Goal: Complete application form: Complete application form

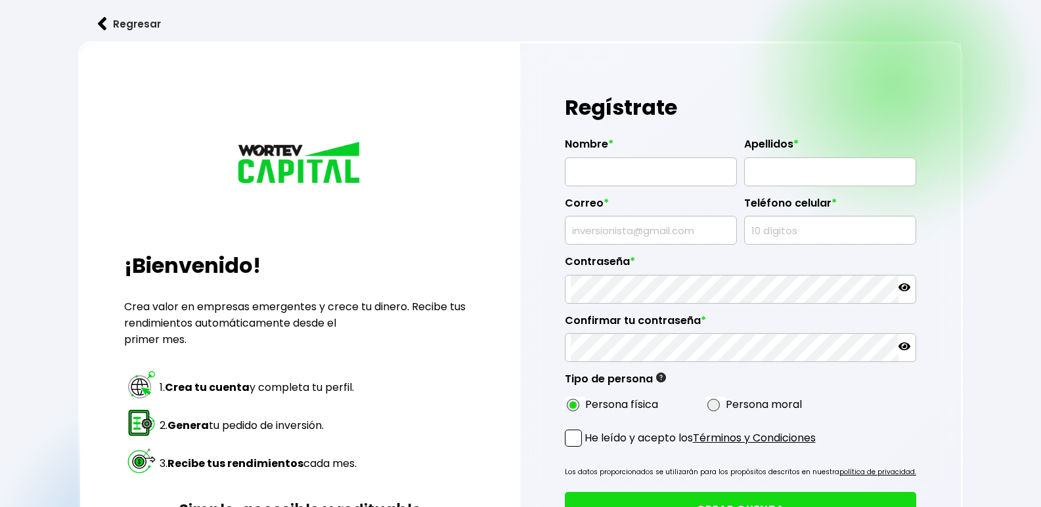
radio input "true"
click at [593, 173] on input "text" at bounding box center [650, 172] width 160 height 28
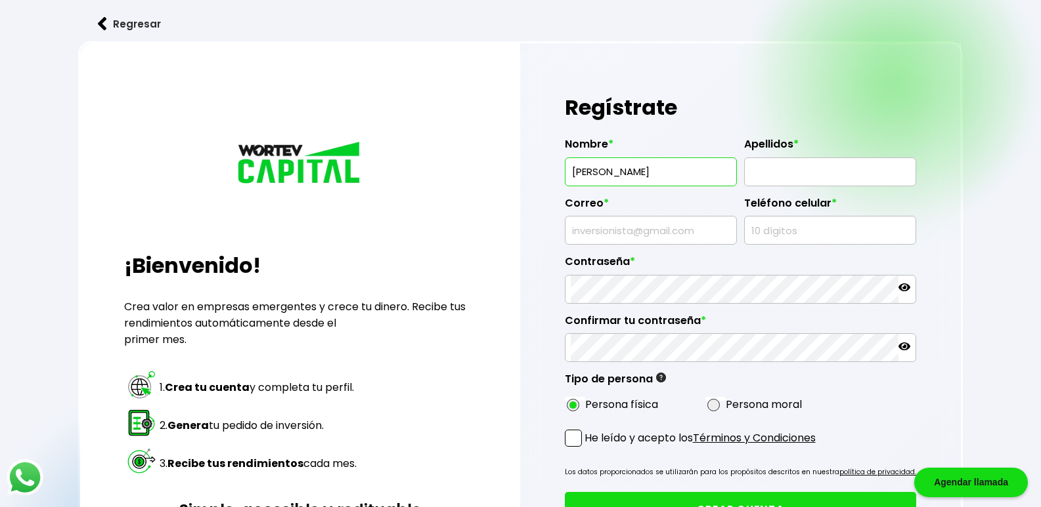
type input "[PERSON_NAME]"
click at [759, 174] on input "text" at bounding box center [830, 172] width 160 height 28
type input "[PERSON_NAME]"
click at [592, 230] on input "text" at bounding box center [650, 231] width 160 height 28
type input "[EMAIL_ADDRESS][DOMAIN_NAME]"
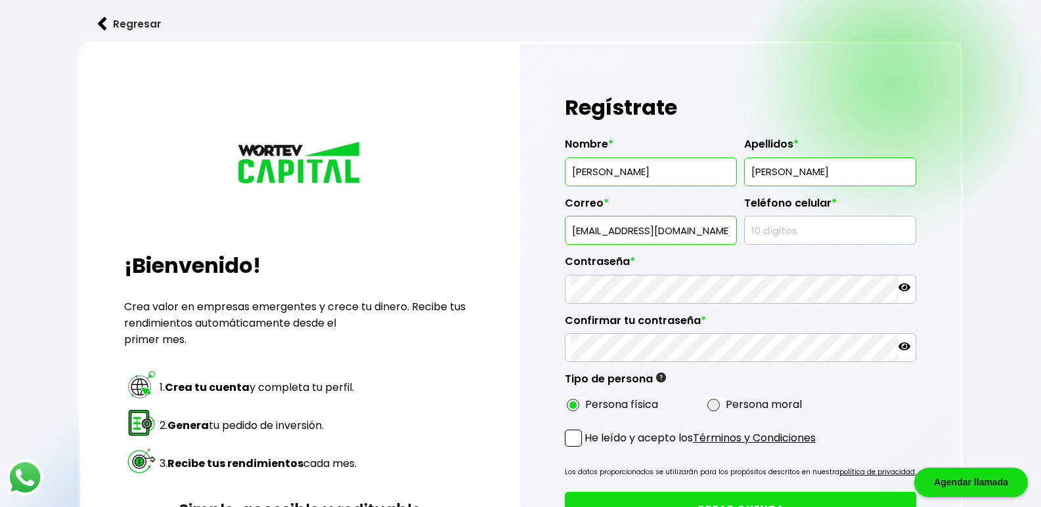
click at [762, 230] on input "text" at bounding box center [830, 231] width 160 height 28
type input "6521044585"
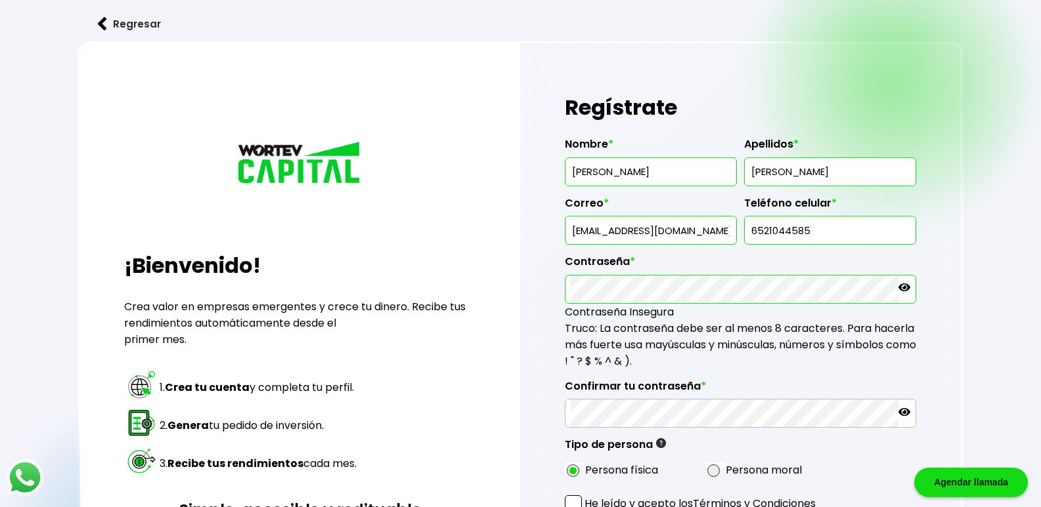
click at [907, 288] on icon at bounding box center [904, 288] width 12 height 12
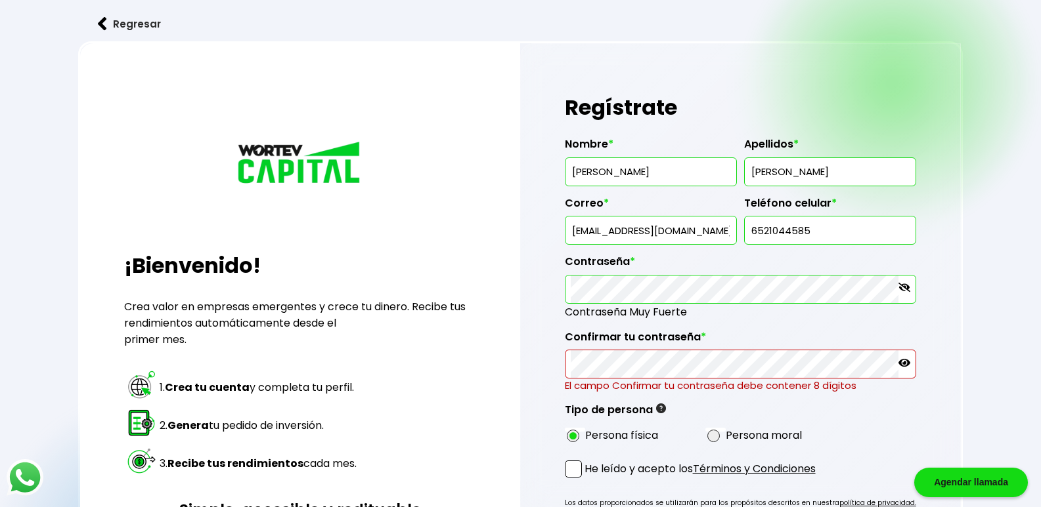
click at [905, 365] on icon at bounding box center [904, 363] width 12 height 12
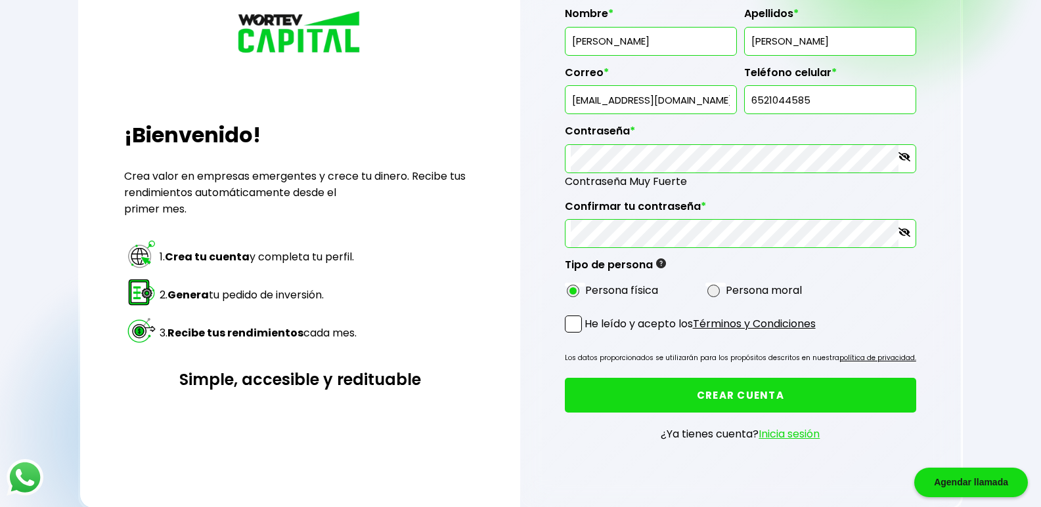
scroll to position [131, 0]
click at [575, 324] on span at bounding box center [573, 323] width 17 height 17
click at [587, 333] on input "He leído y acepto los Términos y Condiciones" at bounding box center [587, 333] width 0 height 0
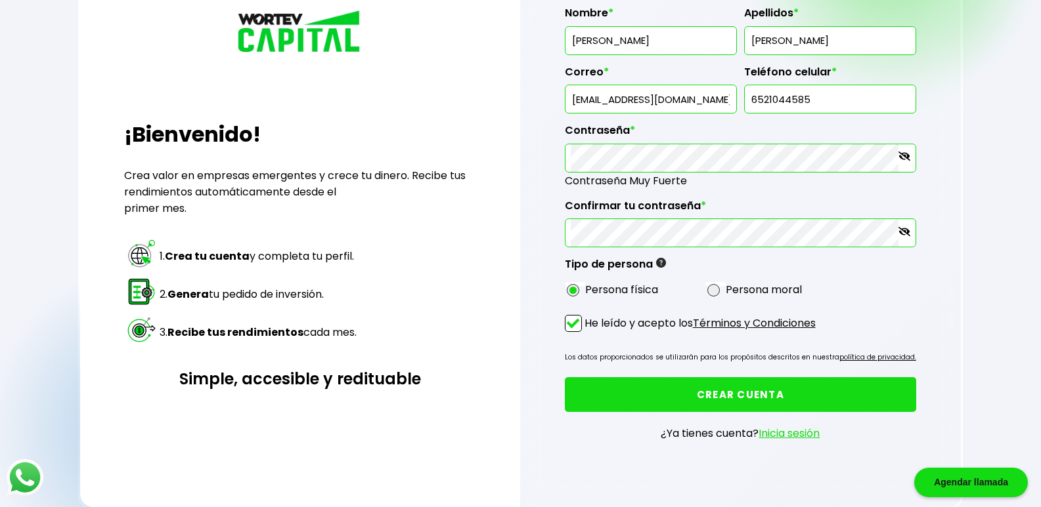
click at [737, 397] on button "CREAR CUENTA" at bounding box center [741, 394] width 352 height 35
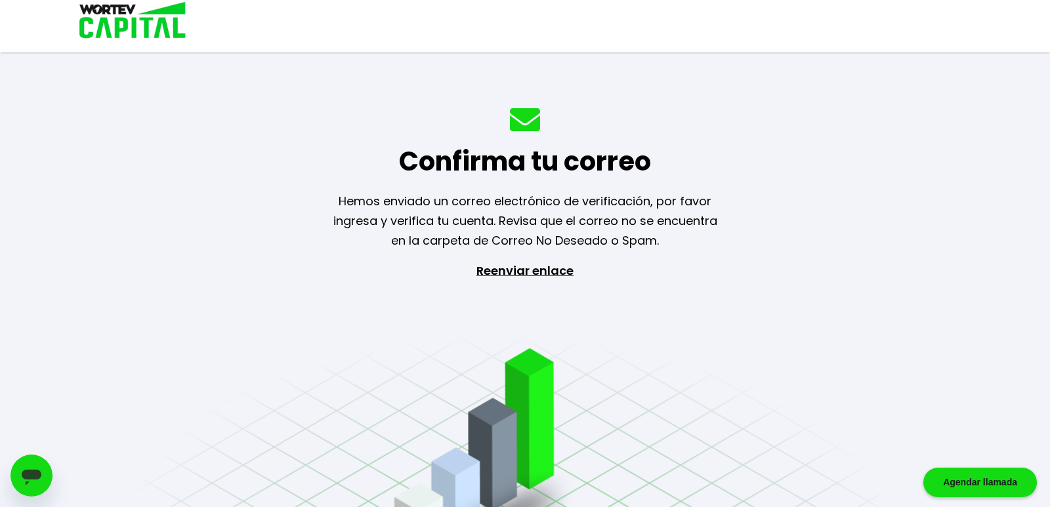
click at [982, 475] on div "Agendar llamada" at bounding box center [981, 483] width 114 height 30
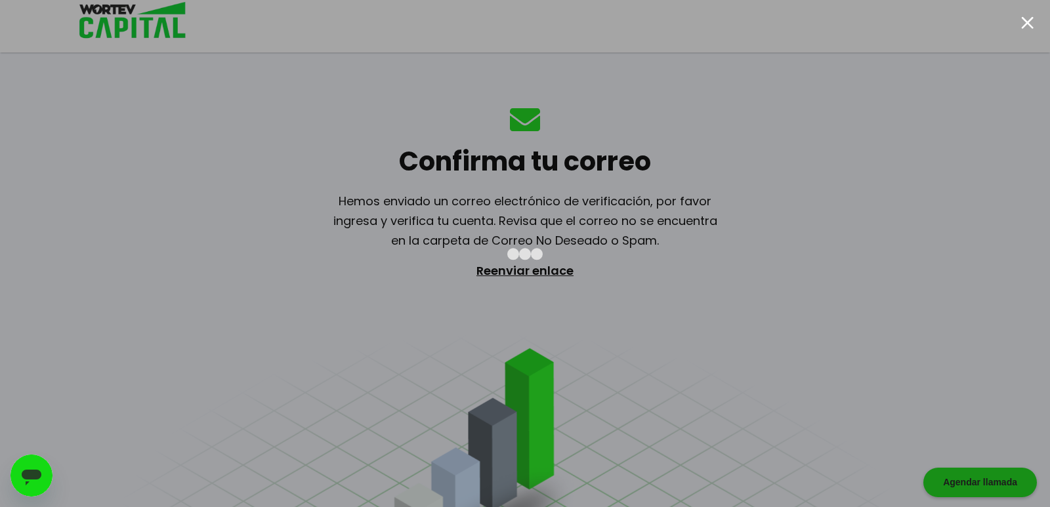
click at [1026, 21] on div at bounding box center [1028, 22] width 12 height 12
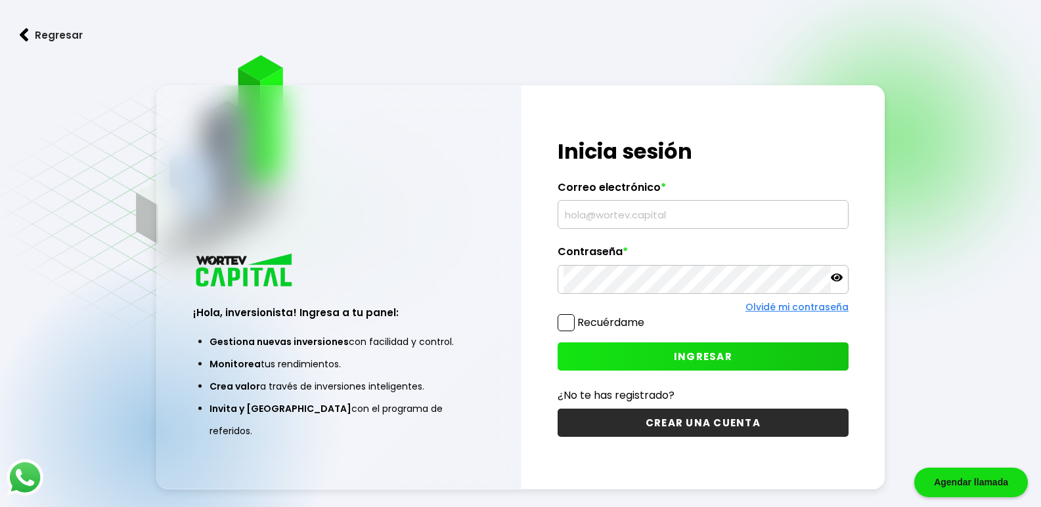
scroll to position [66, 0]
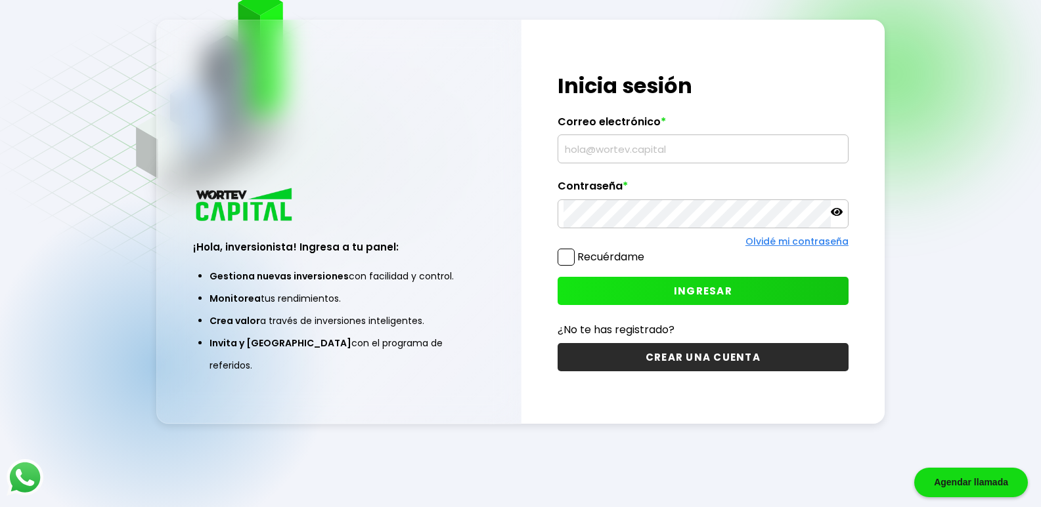
type input "[EMAIL_ADDRESS][DOMAIN_NAME]"
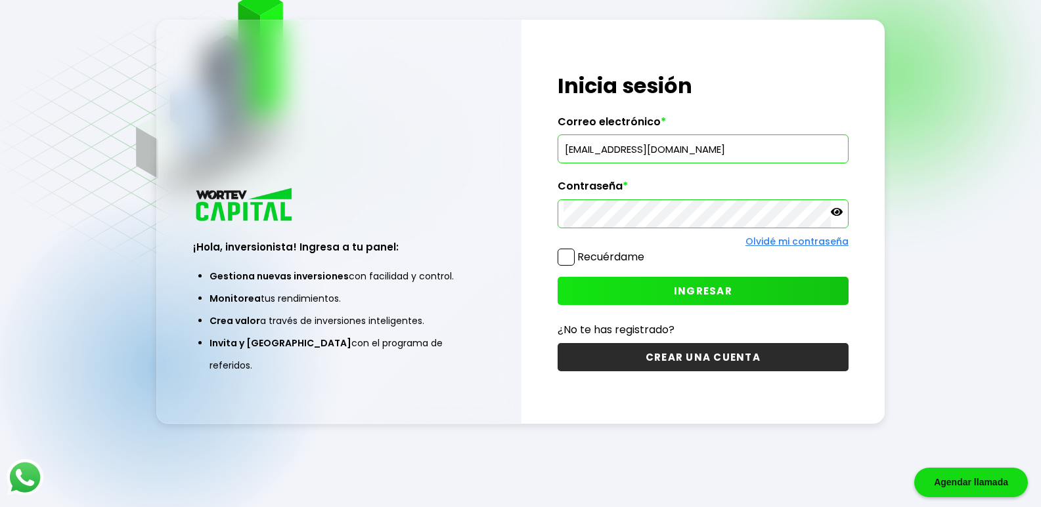
click at [702, 357] on button "CREAR UNA CUENTA" at bounding box center [702, 357] width 291 height 28
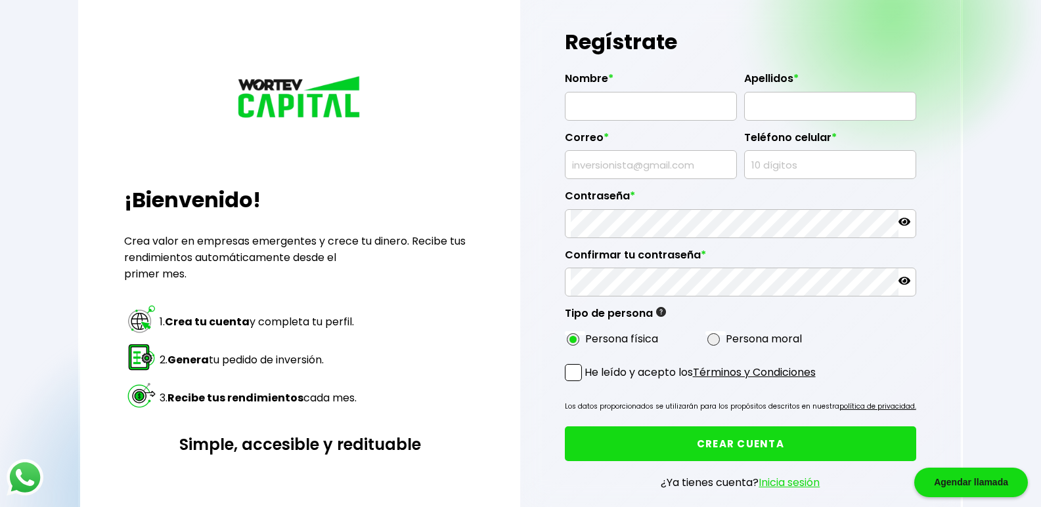
type input "[EMAIL_ADDRESS][DOMAIN_NAME]"
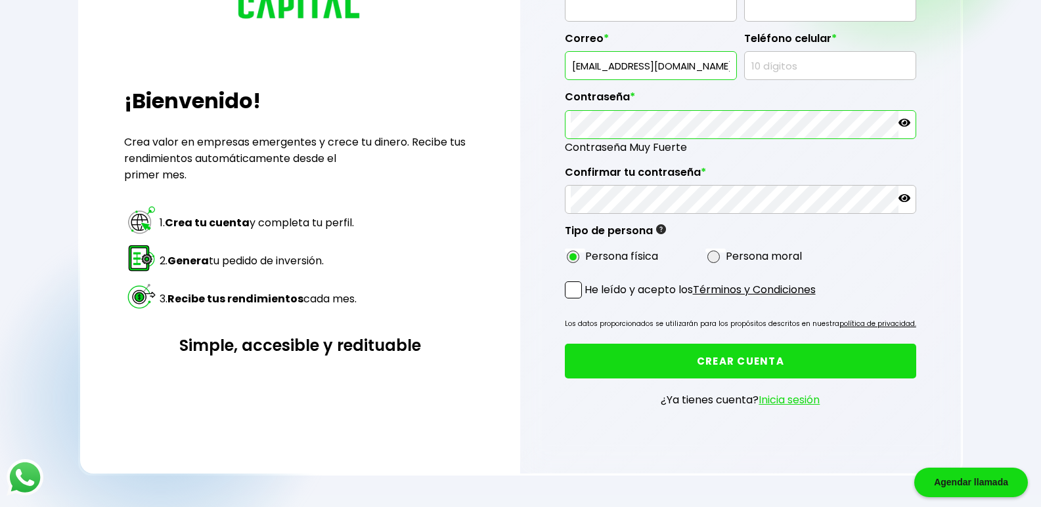
scroll to position [230, 0]
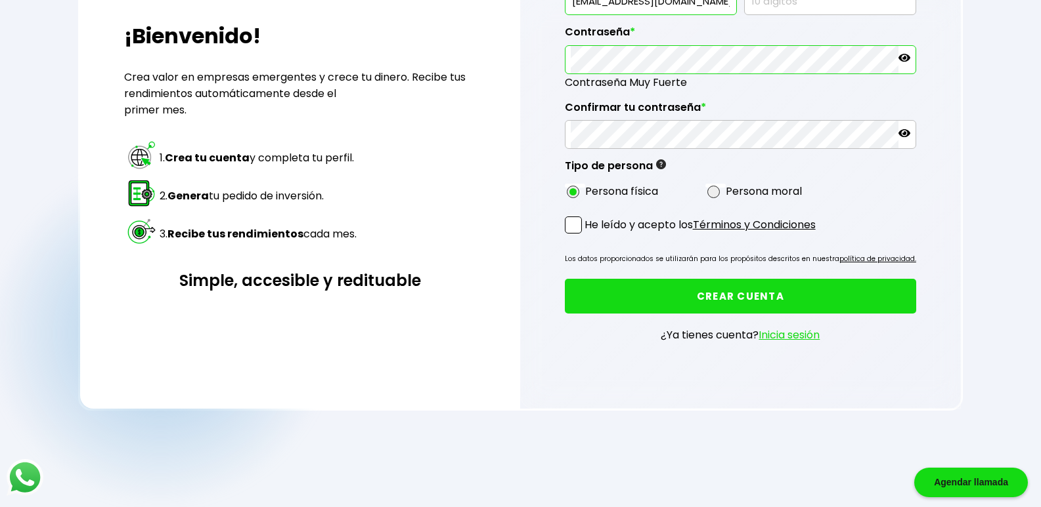
click at [790, 338] on link "Inicia sesión" at bounding box center [788, 335] width 61 height 15
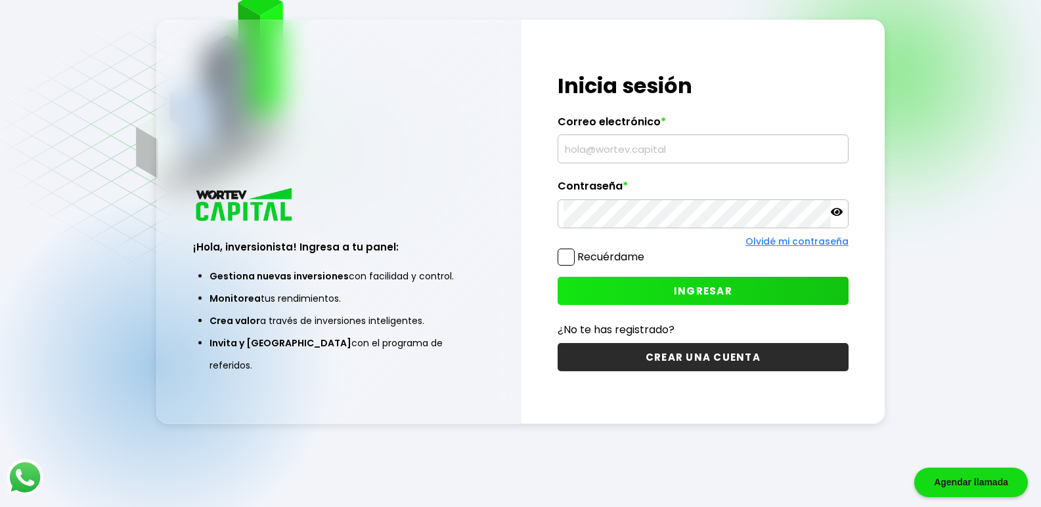
type input "[EMAIL_ADDRESS][DOMAIN_NAME]"
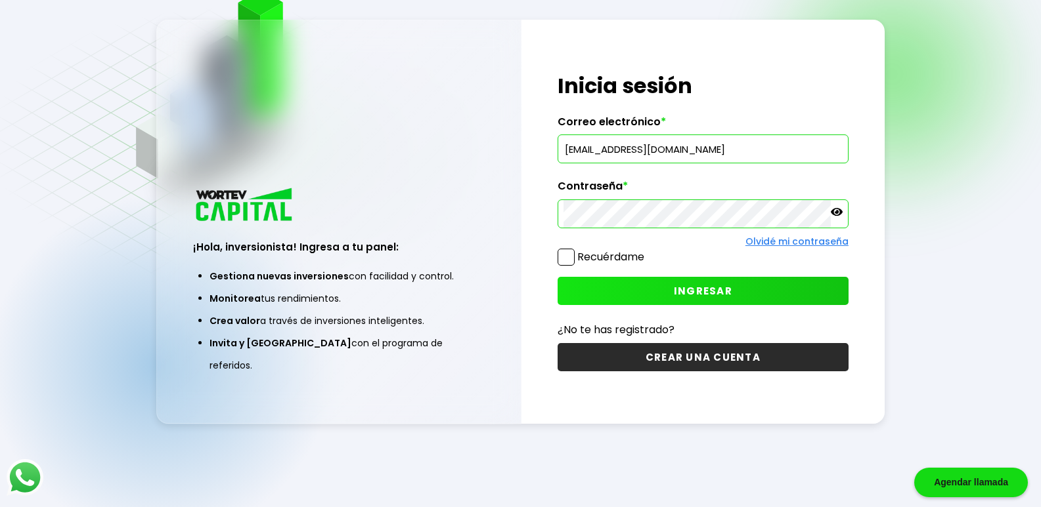
click at [701, 363] on button "CREAR UNA CUENTA" at bounding box center [702, 357] width 291 height 28
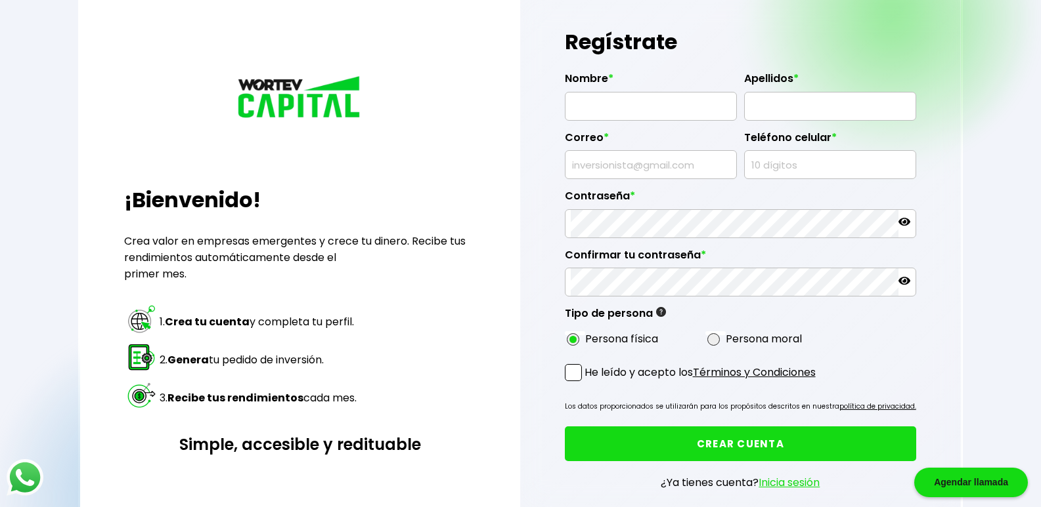
type input "[EMAIL_ADDRESS][DOMAIN_NAME]"
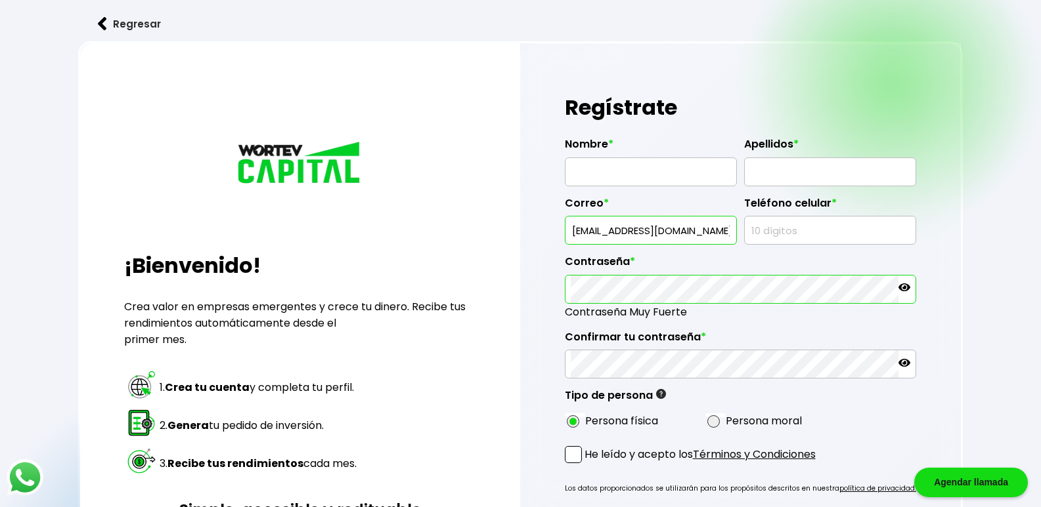
click at [142, 387] on img at bounding box center [141, 385] width 31 height 31
click at [106, 24] on img at bounding box center [102, 24] width 9 height 14
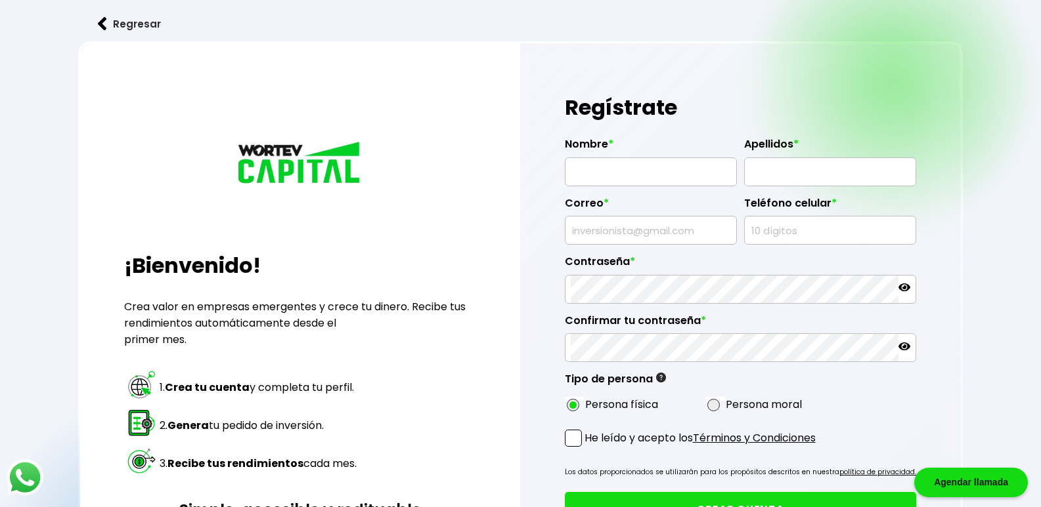
type input "[EMAIL_ADDRESS][DOMAIN_NAME]"
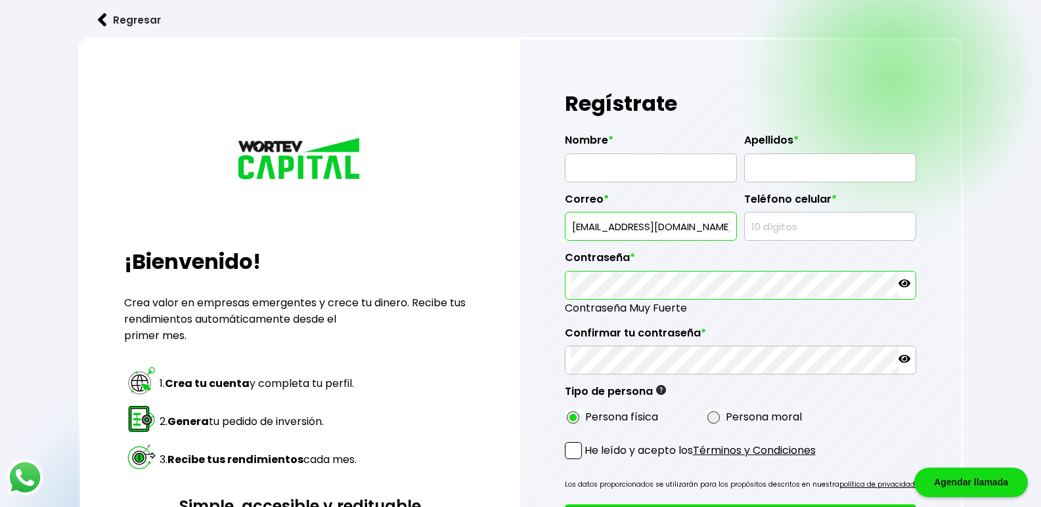
scroll to position [230, 0]
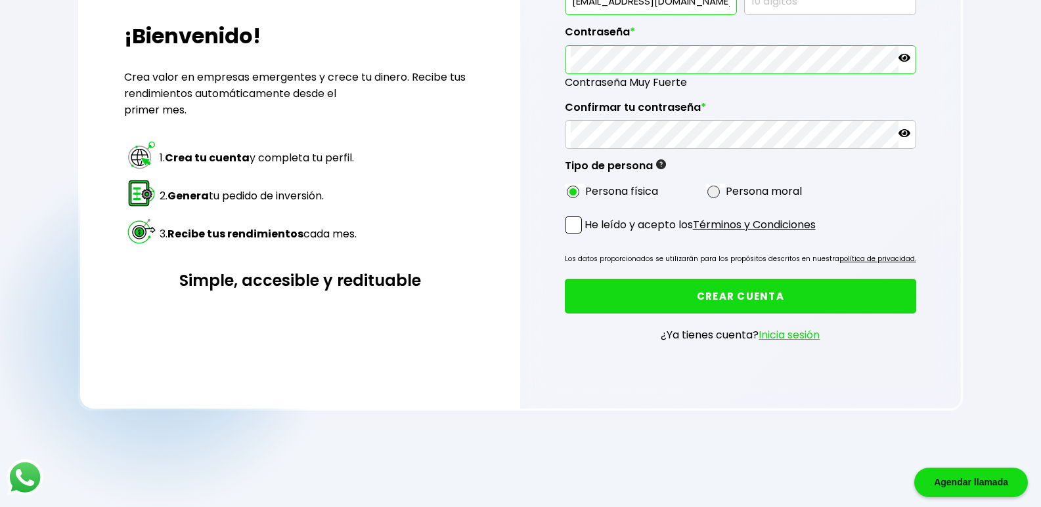
click at [729, 307] on button "CREAR CUENTA" at bounding box center [741, 296] width 352 height 35
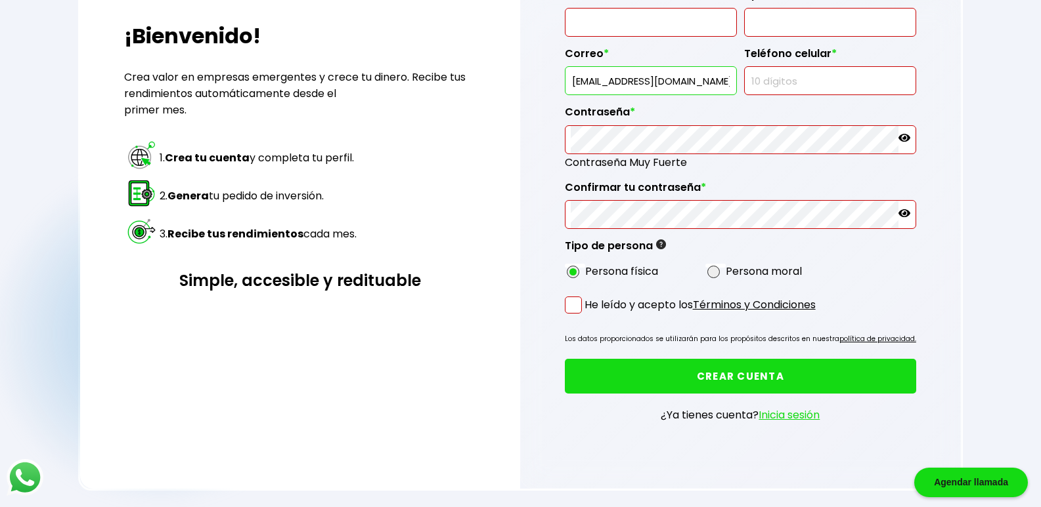
click at [723, 415] on p "¿Ya tienes cuenta? Inicia sesión" at bounding box center [739, 415] width 159 height 16
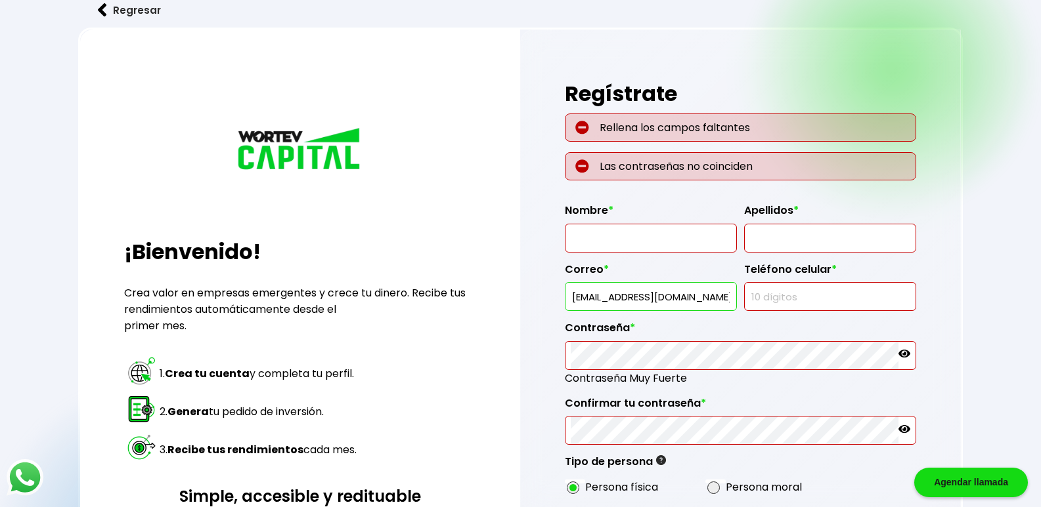
scroll to position [0, 0]
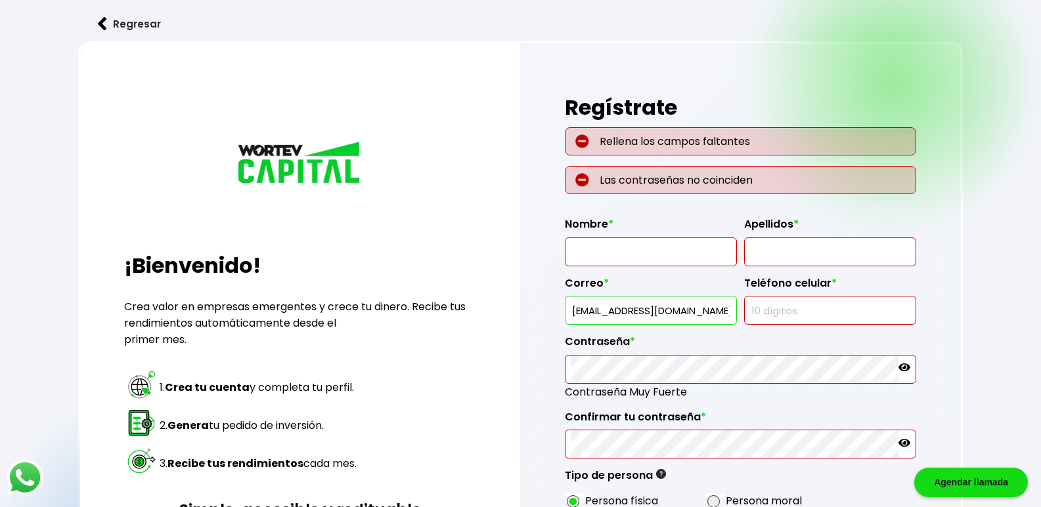
click at [755, 138] on p "Rellena los campos faltantes" at bounding box center [741, 141] width 352 height 28
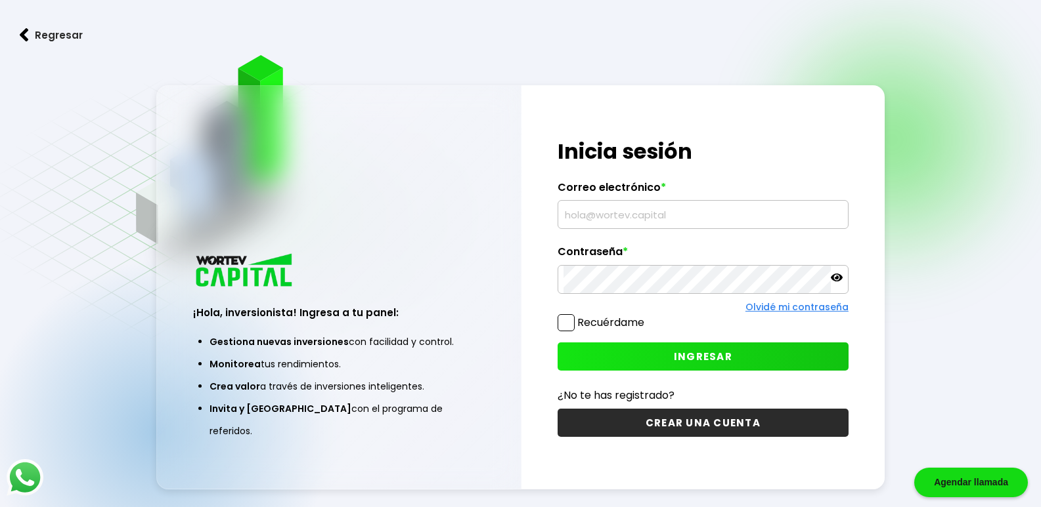
type input "[EMAIL_ADDRESS][DOMAIN_NAME]"
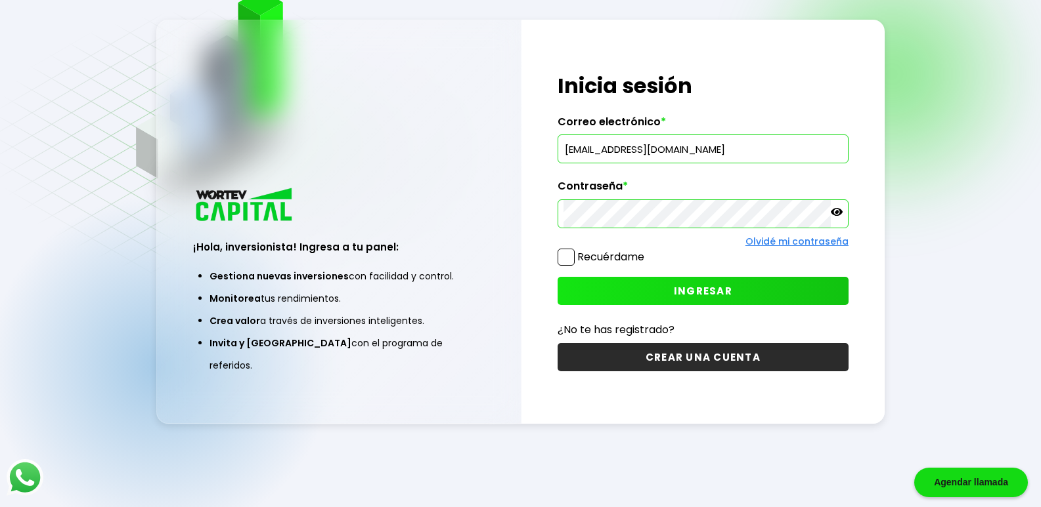
click at [572, 253] on span at bounding box center [565, 257] width 17 height 17
click at [647, 251] on input "Recuérdame" at bounding box center [647, 251] width 0 height 0
click at [713, 291] on span "INGRESAR" at bounding box center [703, 291] width 58 height 14
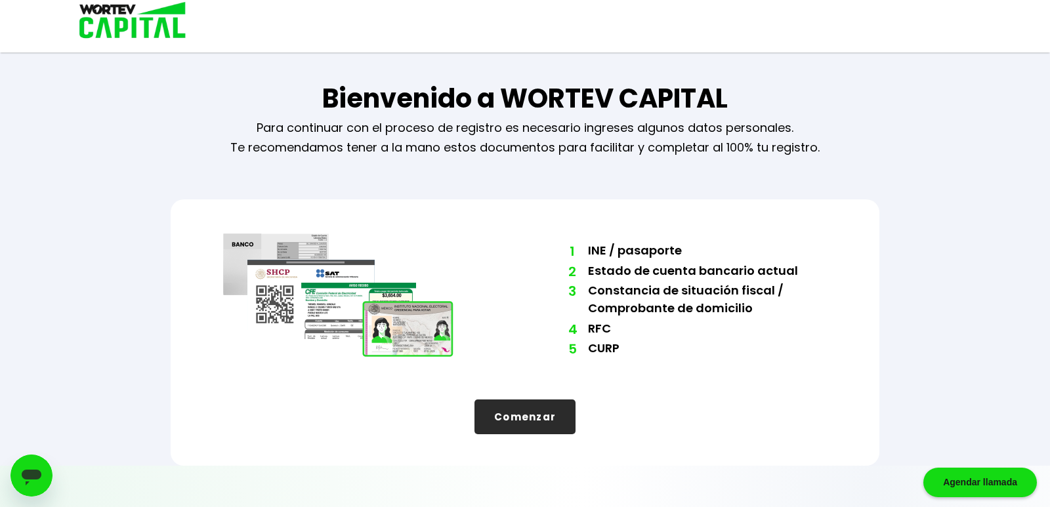
click at [527, 417] on button "Comenzar" at bounding box center [525, 417] width 101 height 35
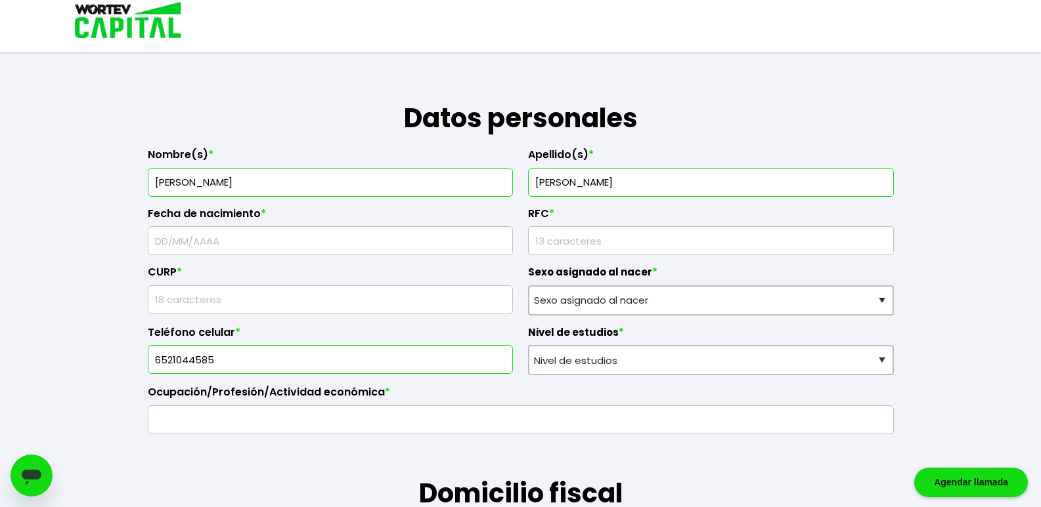
scroll to position [131, 0]
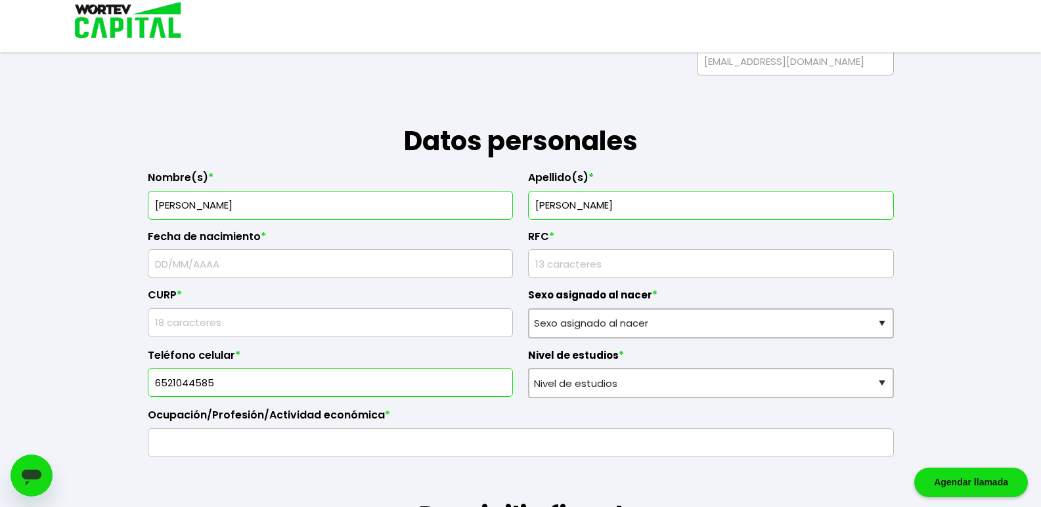
click at [232, 261] on input "text" at bounding box center [331, 264] width 354 height 28
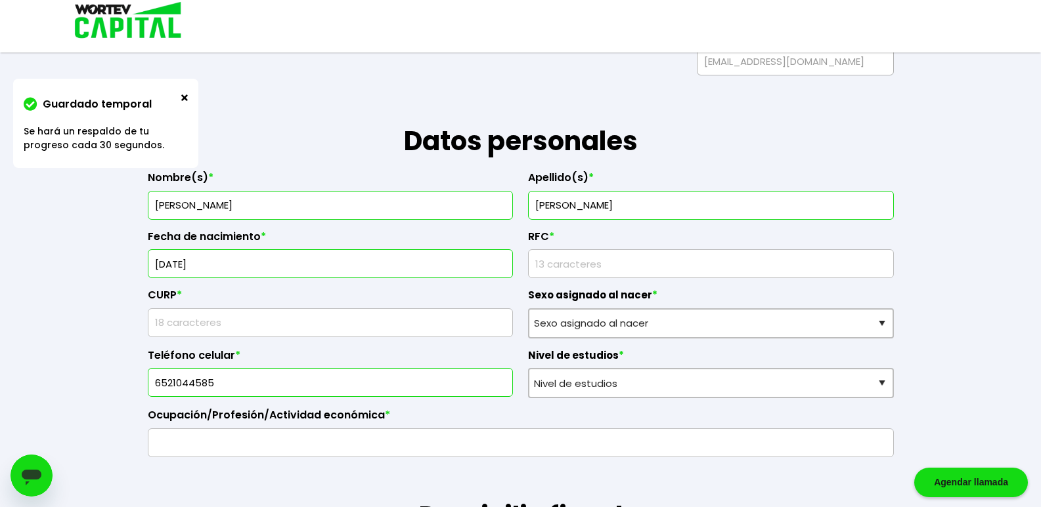
type input "[DATE]"
drag, startPoint x: 538, startPoint y: 262, endPoint x: 524, endPoint y: 293, distance: 33.8
click at [536, 269] on input "rfc" at bounding box center [711, 264] width 354 height 28
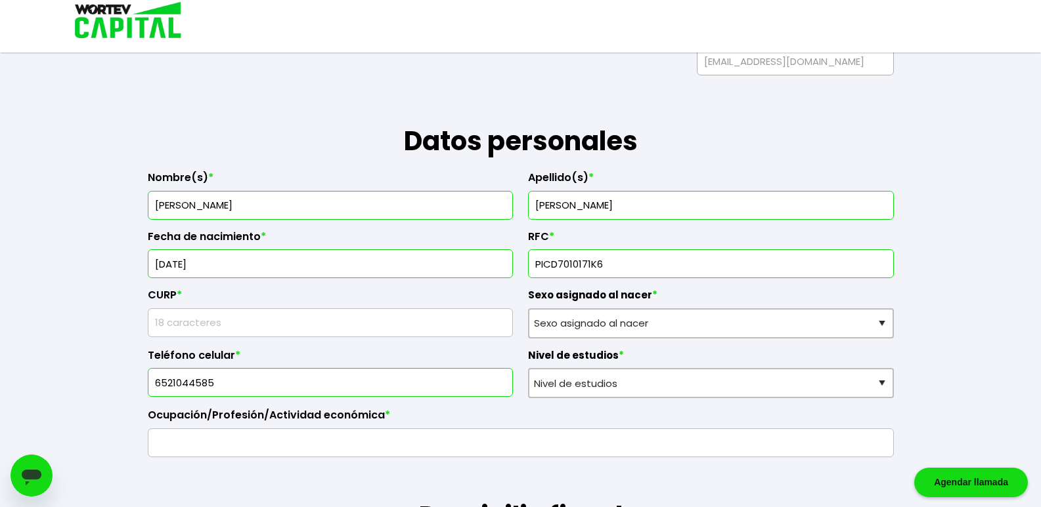
type input "PICD7010171K6"
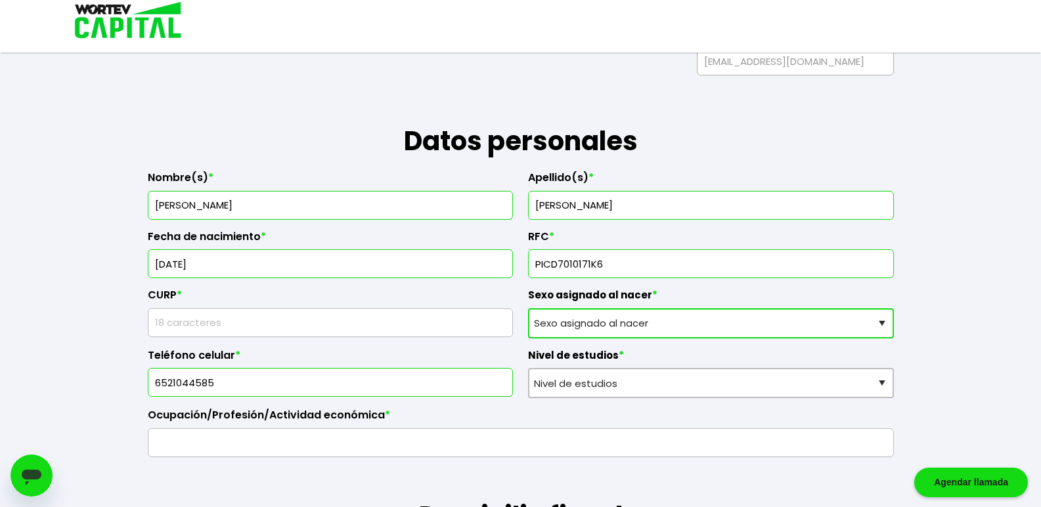
click at [882, 322] on select "Sexo asignado al nacer Hombre Mujer Prefiero no contestar" at bounding box center [711, 324] width 366 height 30
select select "Hombre"
click at [528, 309] on select "Sexo asignado al nacer Hombre Mujer Prefiero no contestar" at bounding box center [711, 324] width 366 height 30
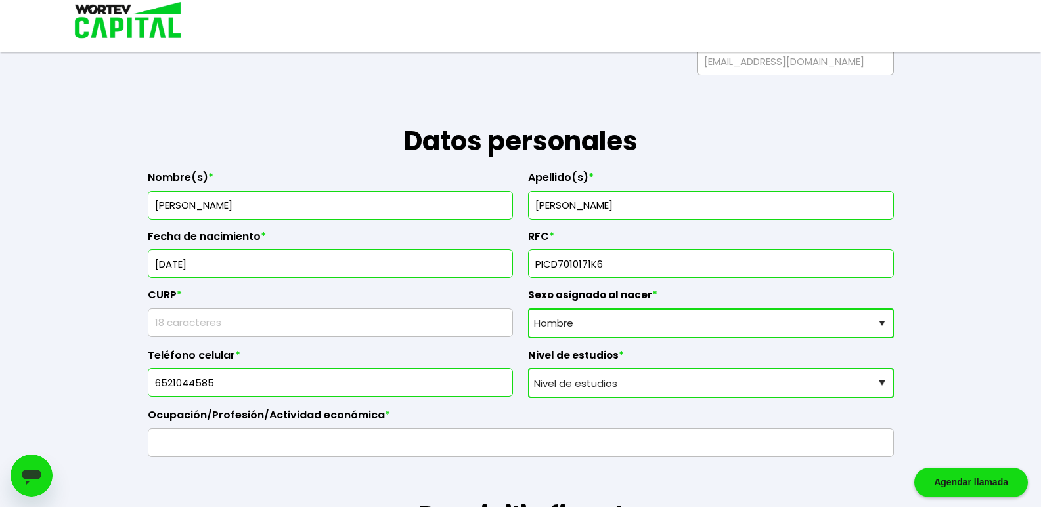
click at [884, 384] on select "Nivel de estudios Primaria Secundaria Bachillerato Licenciatura Posgrado" at bounding box center [711, 383] width 366 height 30
select select "Secundaria"
click at [528, 368] on select "Nivel de estudios Primaria Secundaria Bachillerato Licenciatura Posgrado" at bounding box center [711, 383] width 366 height 30
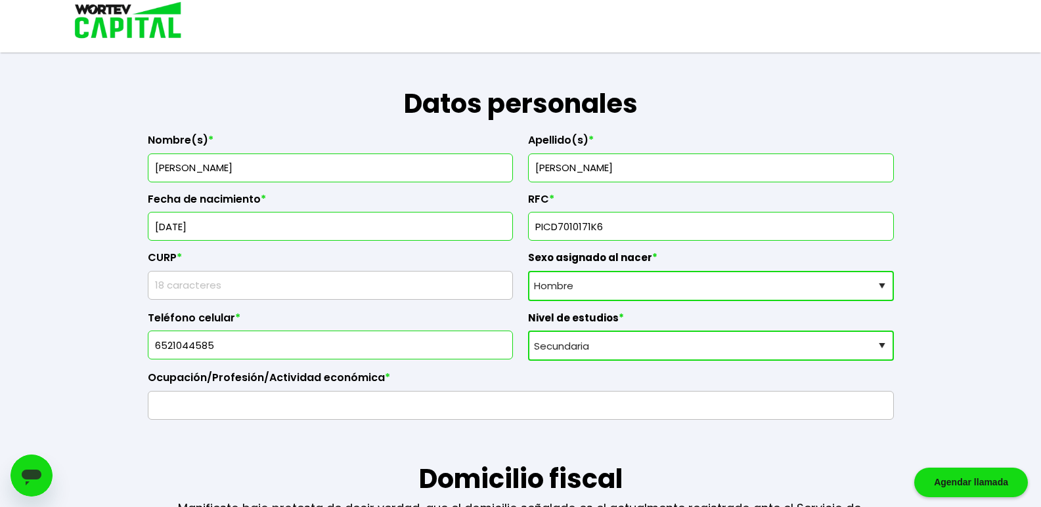
scroll to position [135, 0]
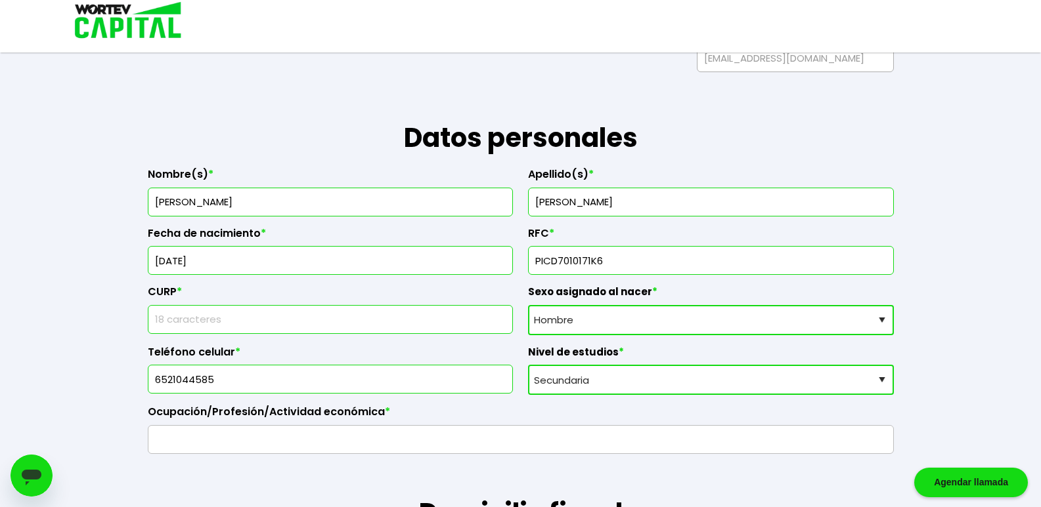
click at [165, 320] on input "text" at bounding box center [331, 320] width 354 height 28
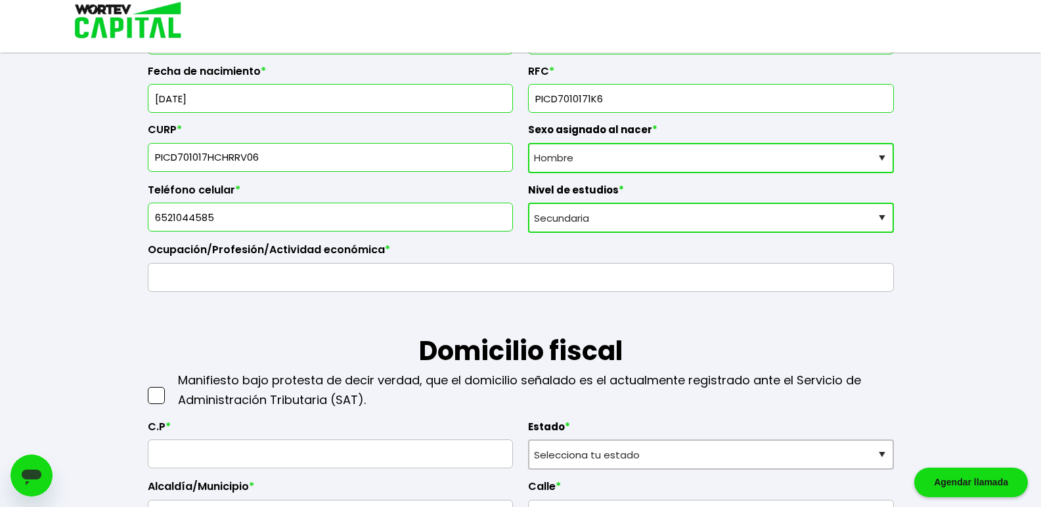
scroll to position [332, 0]
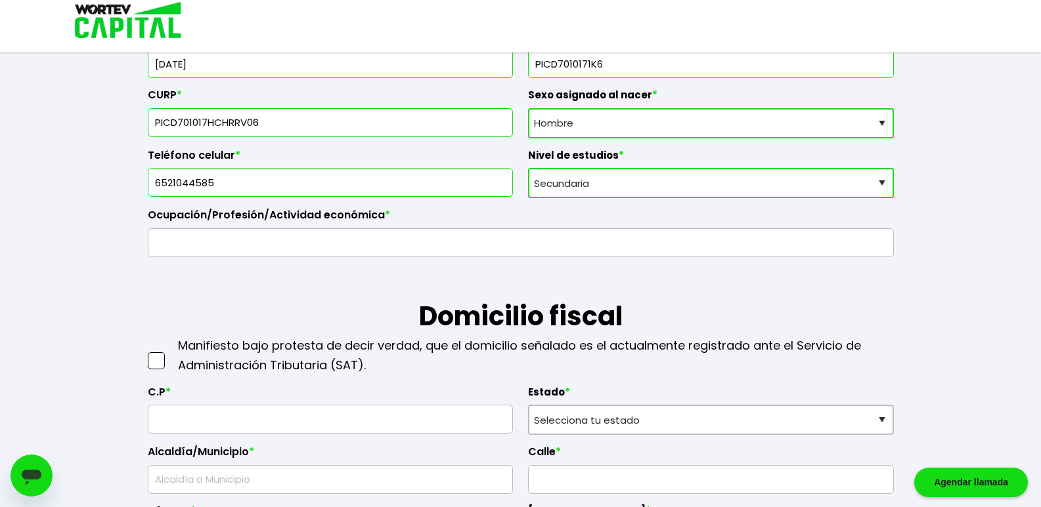
type input "PICD701017HCHRRV06"
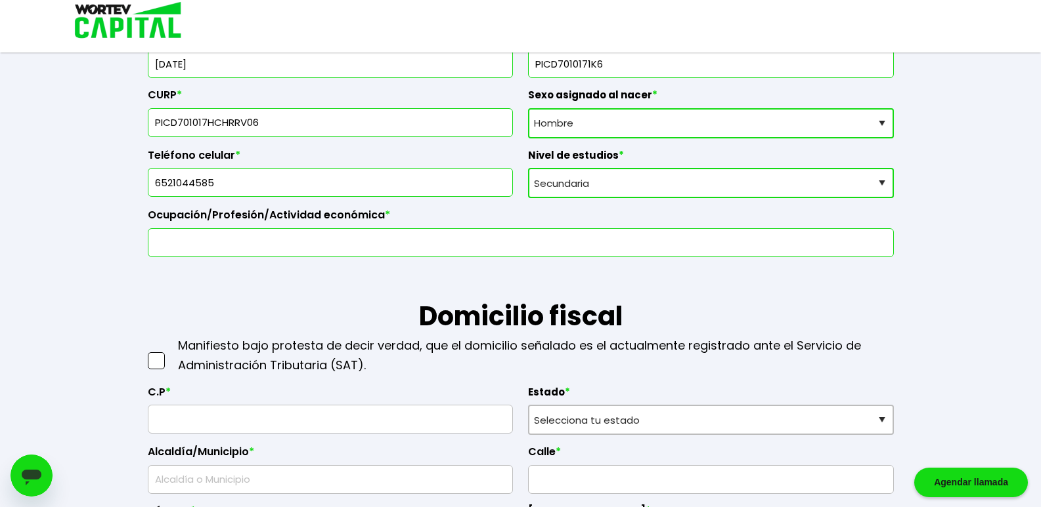
click at [179, 241] on input "text" at bounding box center [521, 243] width 734 height 28
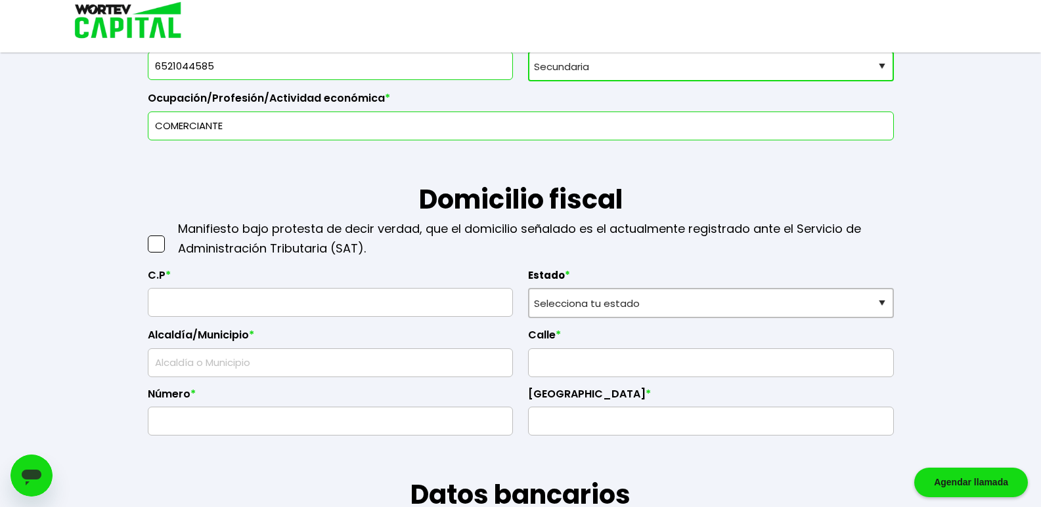
scroll to position [528, 0]
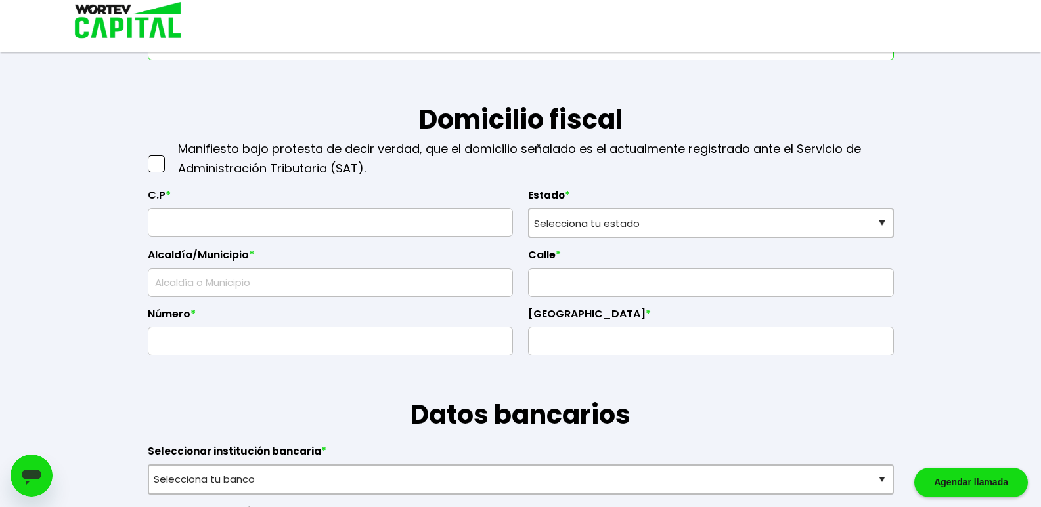
type input "COMERCIANTE"
click at [194, 224] on input "text" at bounding box center [331, 223] width 354 height 28
click at [152, 161] on span at bounding box center [156, 164] width 17 height 17
click at [170, 158] on input "checkbox" at bounding box center [170, 158] width 0 height 0
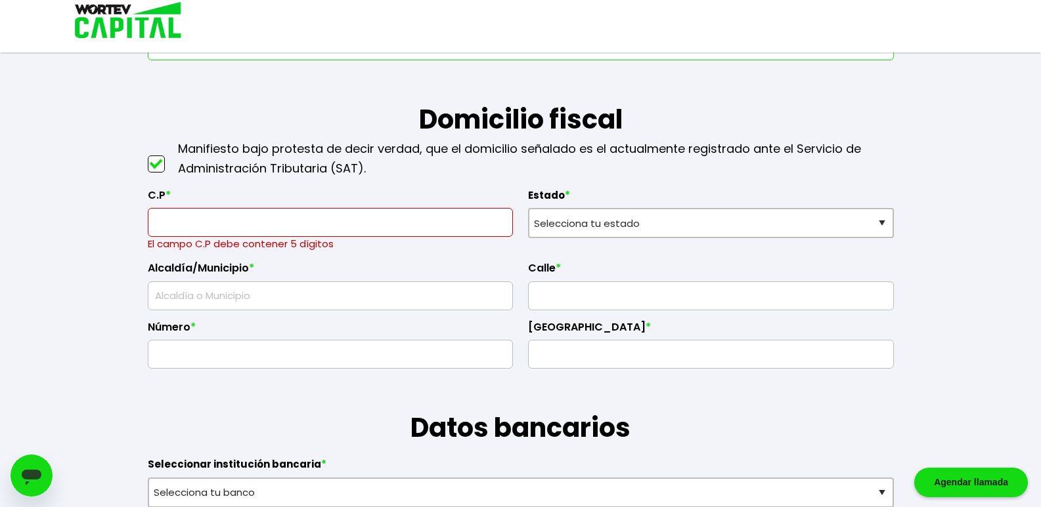
click at [167, 221] on input "text" at bounding box center [331, 223] width 354 height 28
type input "31940"
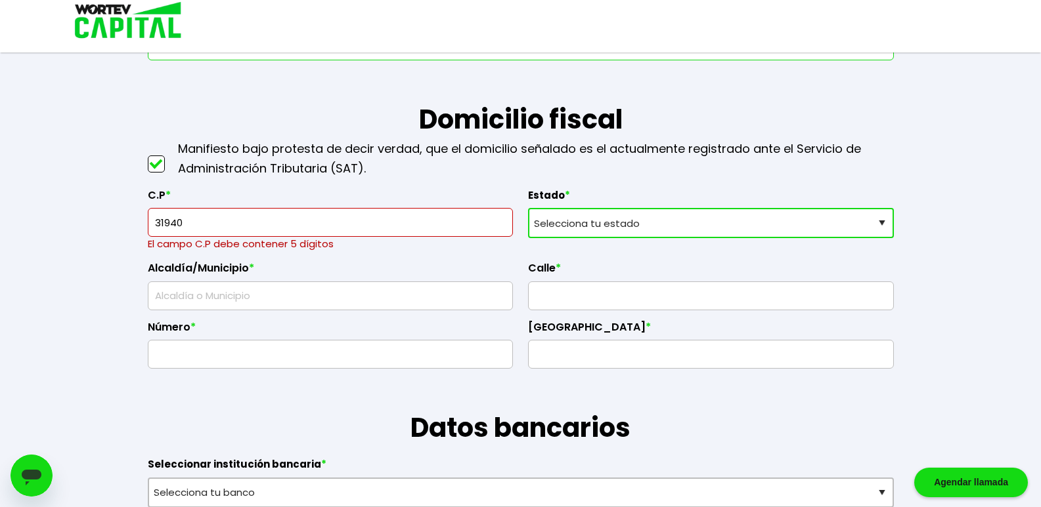
select select "CH"
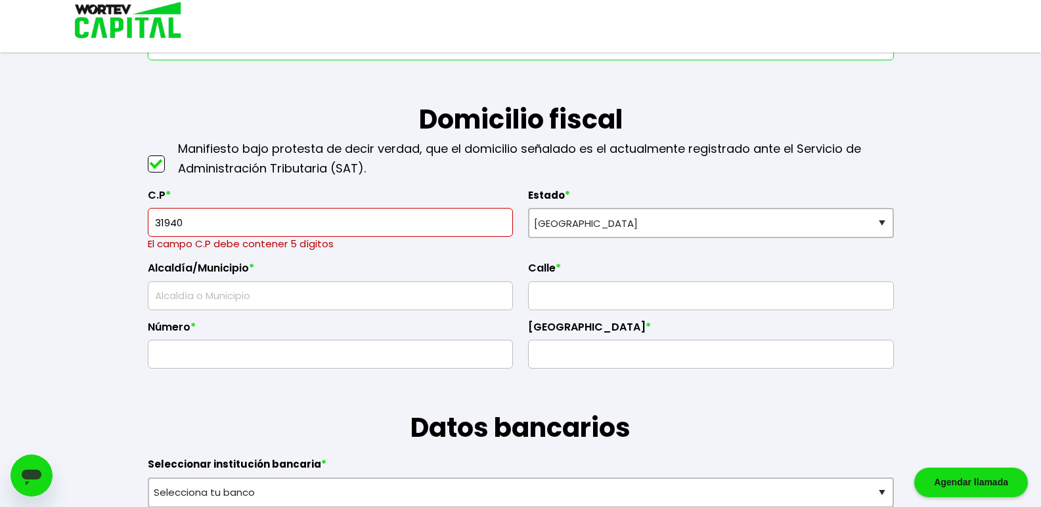
type input "ALDAMA Y TERCERA"
type input "5M"
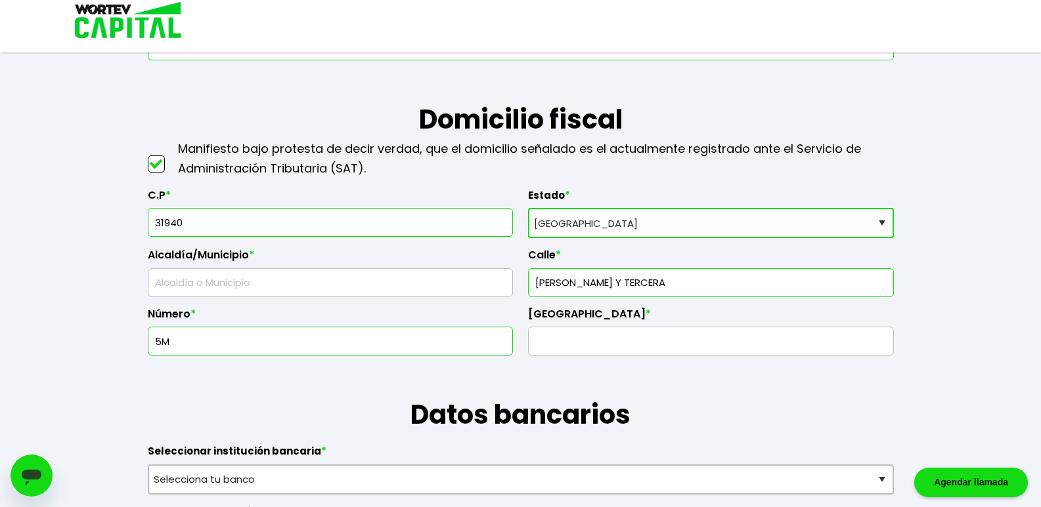
type input "Madera"
type input "La Esmeralda"
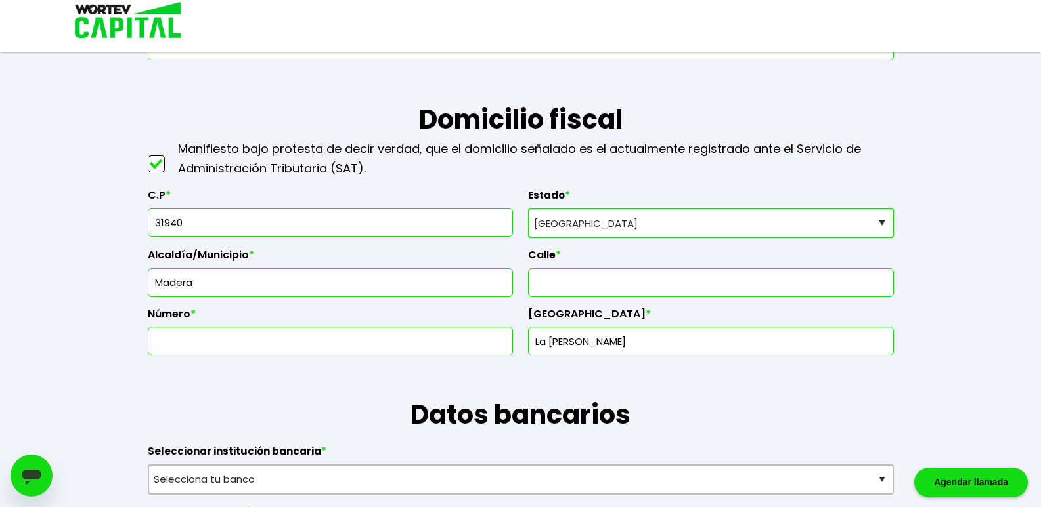
click at [554, 288] on input "text" at bounding box center [711, 283] width 354 height 28
type input "INTERNACIONAL"
click at [607, 340] on input "La Esmeralda" at bounding box center [711, 342] width 354 height 28
type input "L"
type input "INTERNACIONAL"
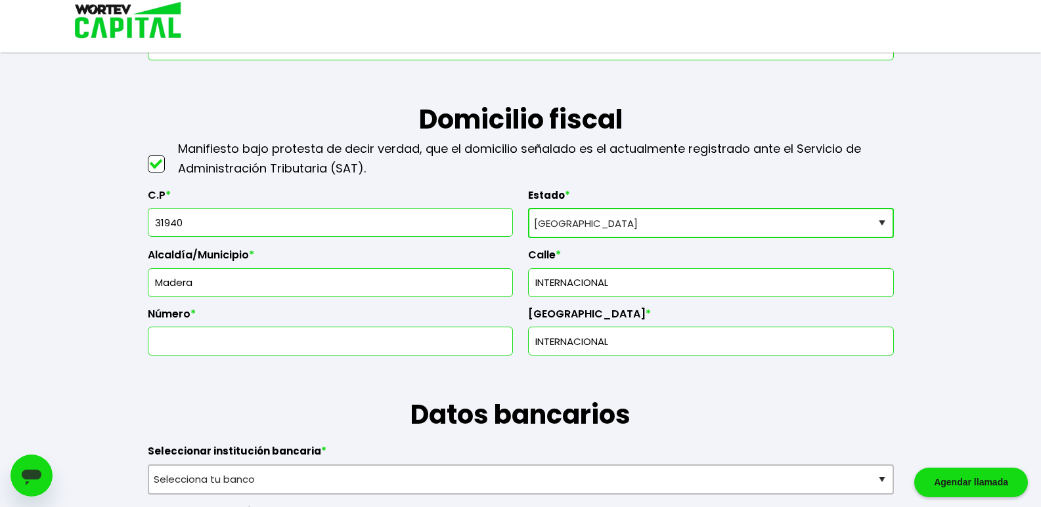
click at [162, 339] on input "text" at bounding box center [331, 342] width 354 height 28
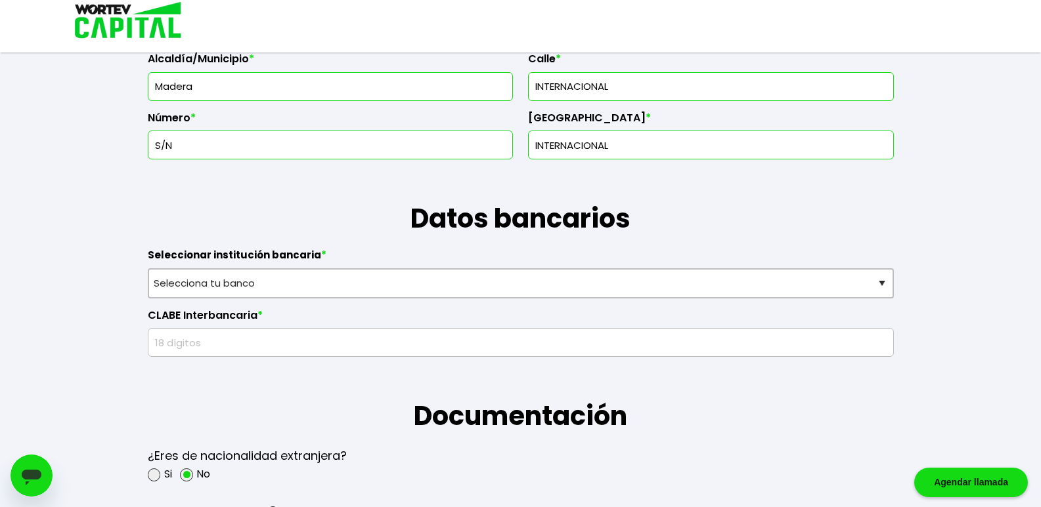
scroll to position [725, 0]
type input "S/N"
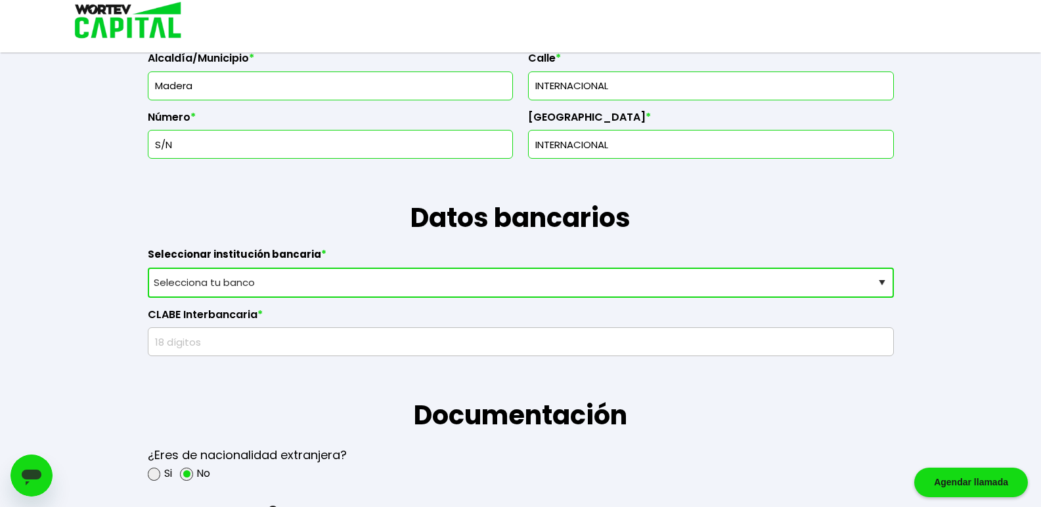
click at [884, 282] on select "Selecciona tu banco ABC Capital Actinver Afirme Albo ASP Banamex Banbajio Banco…" at bounding box center [521, 283] width 746 height 30
click at [880, 284] on select "Selecciona tu banco ABC Capital Actinver Afirme Albo ASP Banamex Banbajio Banco…" at bounding box center [521, 283] width 746 height 30
click at [882, 283] on select "Selecciona tu banco ABC Capital Actinver Afirme Albo ASP Banamex Banbajio Banco…" at bounding box center [521, 283] width 746 height 30
click at [260, 286] on select "Selecciona tu banco ABC Capital Actinver Afirme Albo ASP Banamex Banbajio Banco…" at bounding box center [521, 283] width 746 height 30
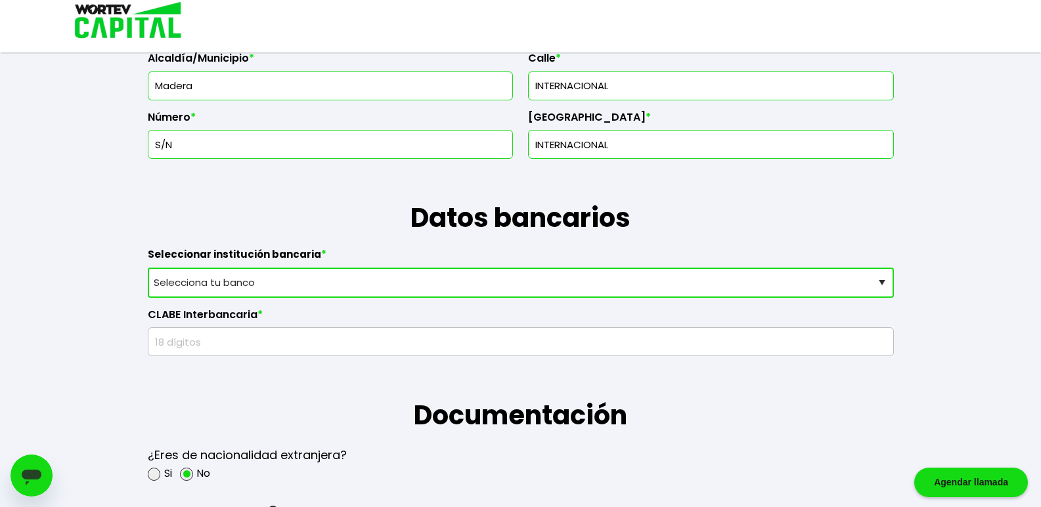
select select "BBVA Bancomer"
click at [148, 268] on select "Selecciona tu banco ABC Capital Actinver Afirme Albo ASP Banamex Banbajio Banco…" at bounding box center [521, 283] width 746 height 30
click at [203, 344] on input "text" at bounding box center [521, 342] width 734 height 28
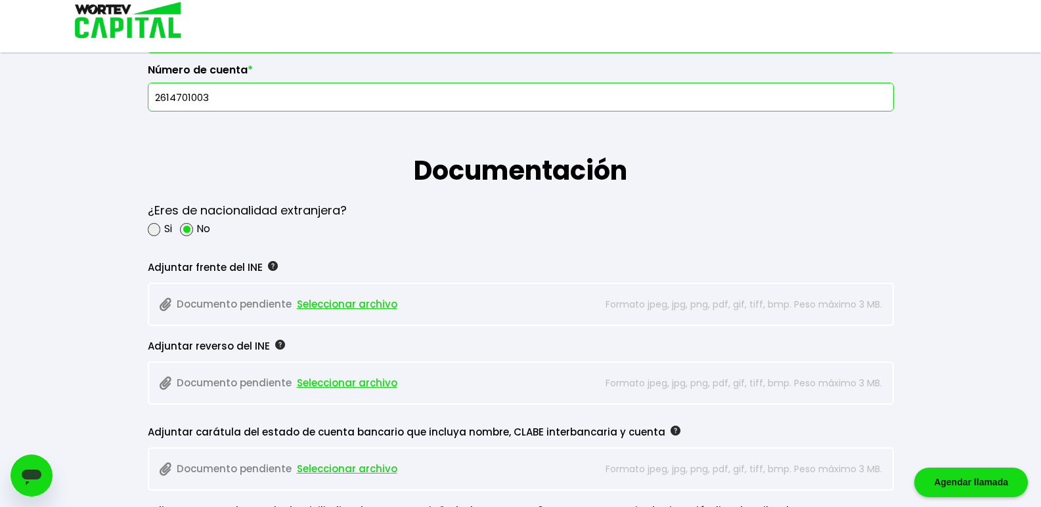
scroll to position [988, 0]
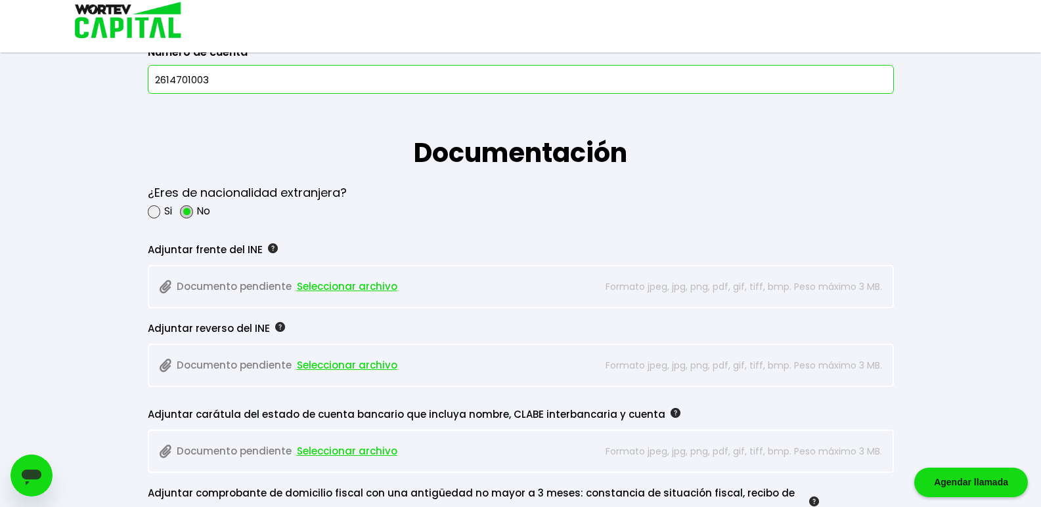
type input "2614701003"
click at [191, 209] on span at bounding box center [186, 211] width 13 height 13
click at [200, 209] on input "radio" at bounding box center [204, 211] width 9 height 9
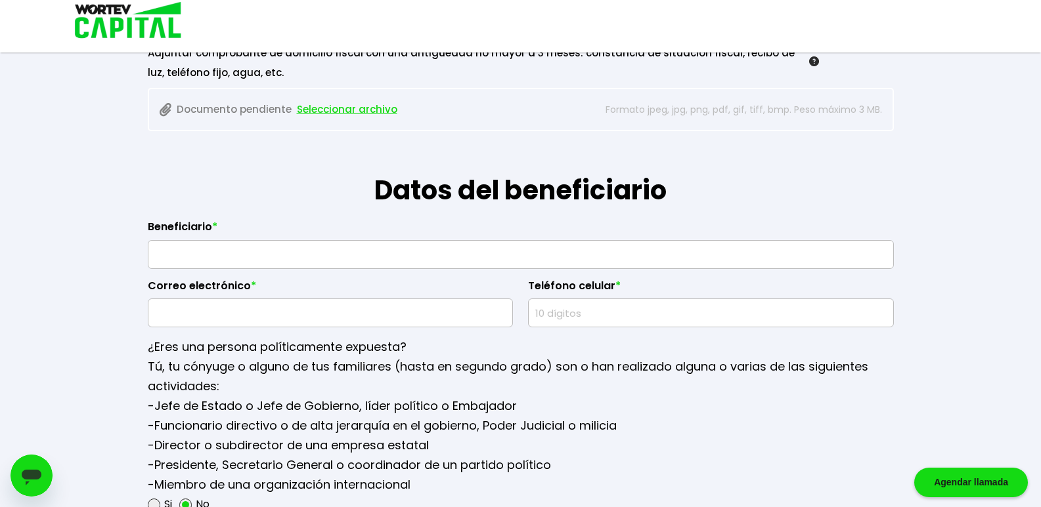
scroll to position [1448, 0]
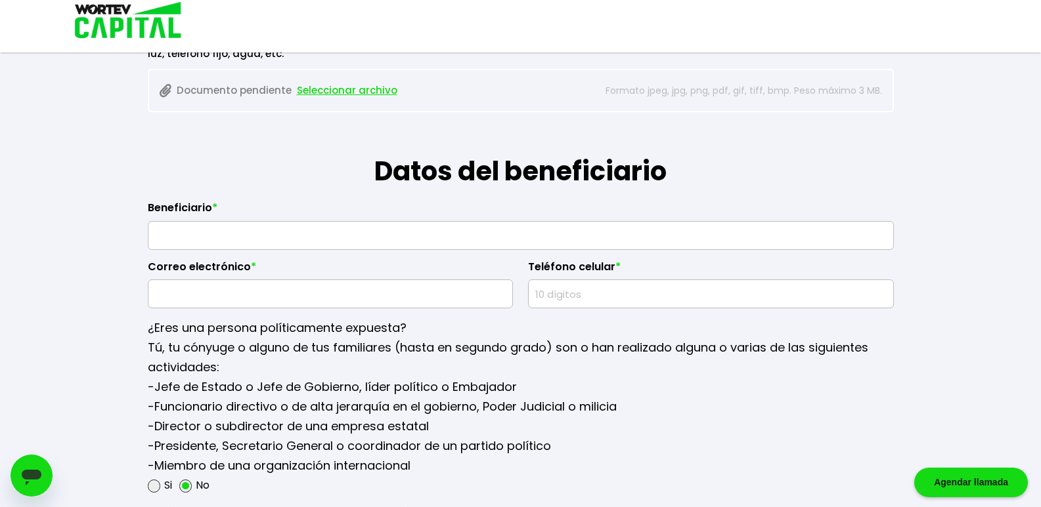
click at [230, 239] on input "text" at bounding box center [521, 236] width 734 height 28
type input "[PERSON_NAME]"
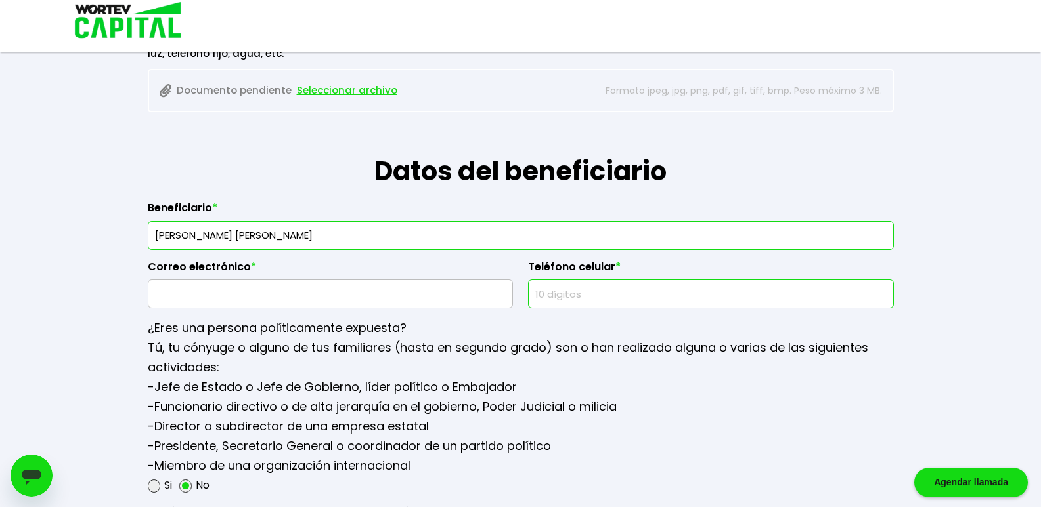
click at [552, 293] on input "text" at bounding box center [711, 294] width 354 height 28
type input "6521017395"
click at [186, 288] on input "text" at bounding box center [331, 294] width 354 height 28
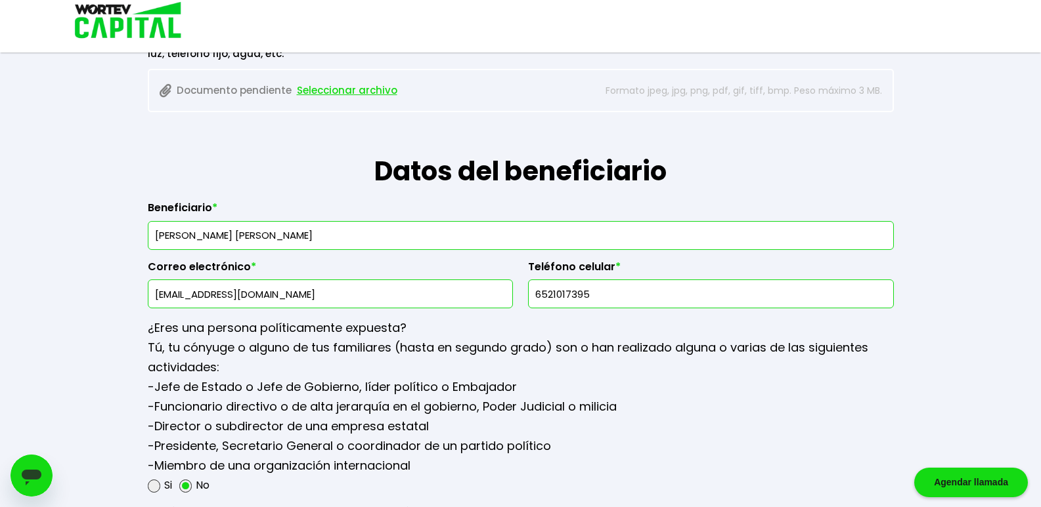
click at [327, 291] on input "hotelcasagrandesierra@horus.net" at bounding box center [331, 294] width 354 height 28
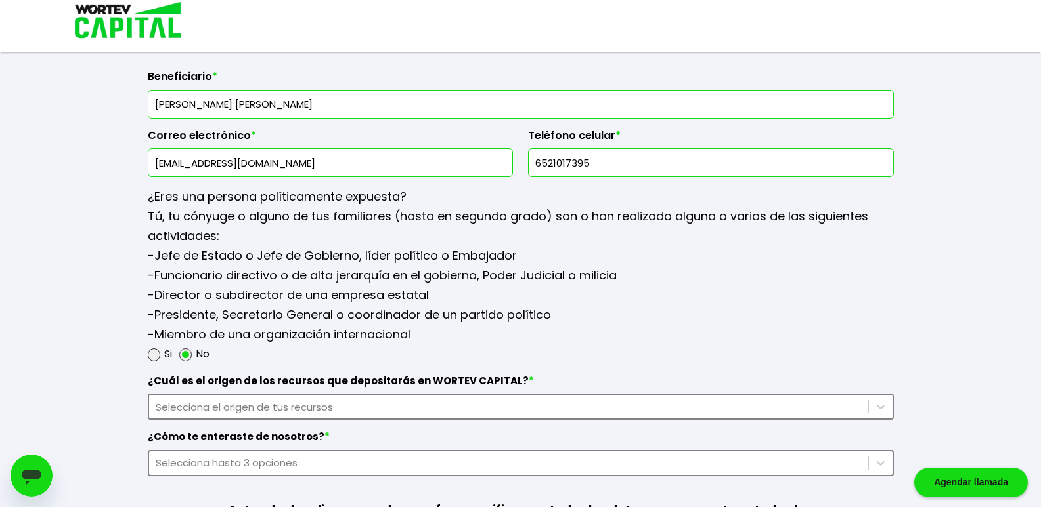
scroll to position [1645, 0]
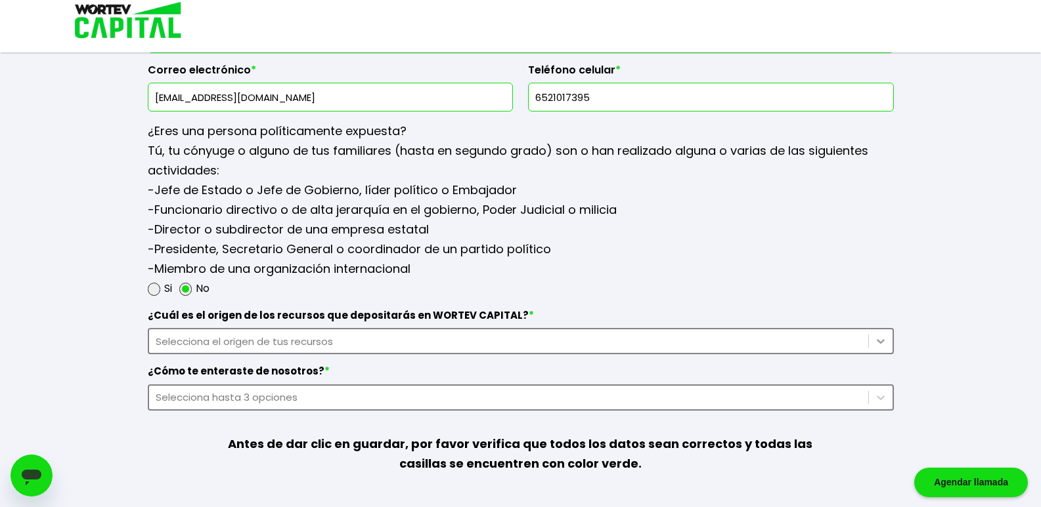
type input "[EMAIL_ADDRESS][DOMAIN_NAME]"
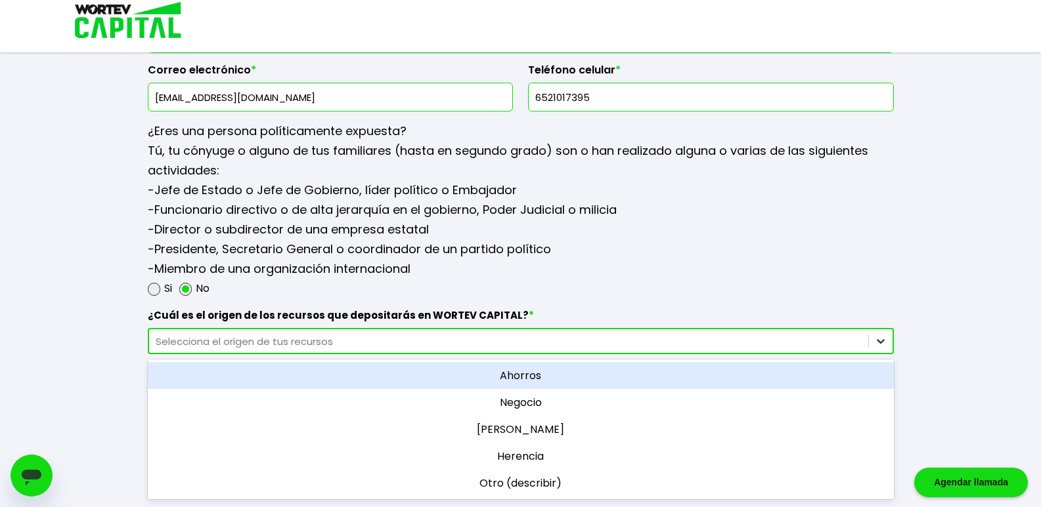
click at [880, 343] on icon at bounding box center [880, 341] width 8 height 5
click at [545, 376] on div "Ahorros" at bounding box center [521, 375] width 746 height 27
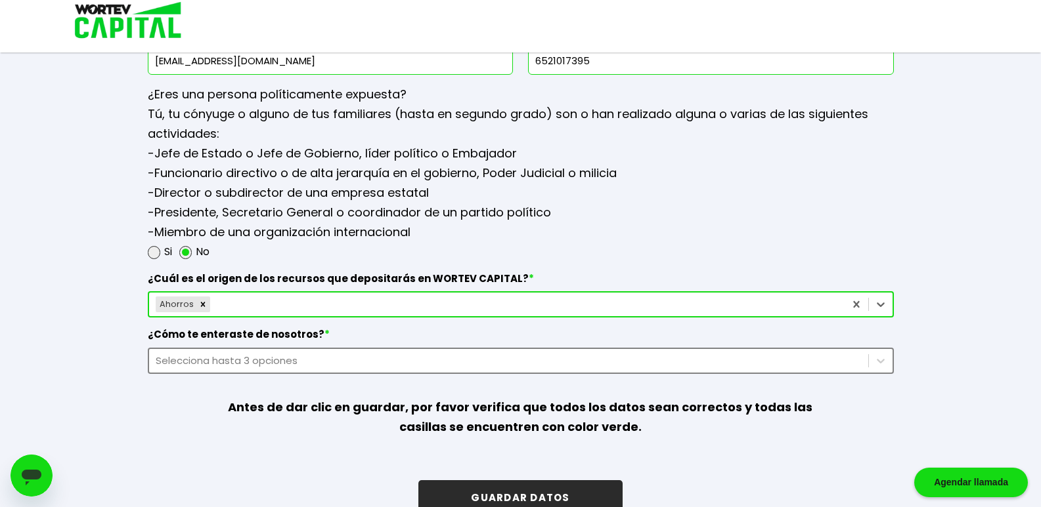
scroll to position [1710, 0]
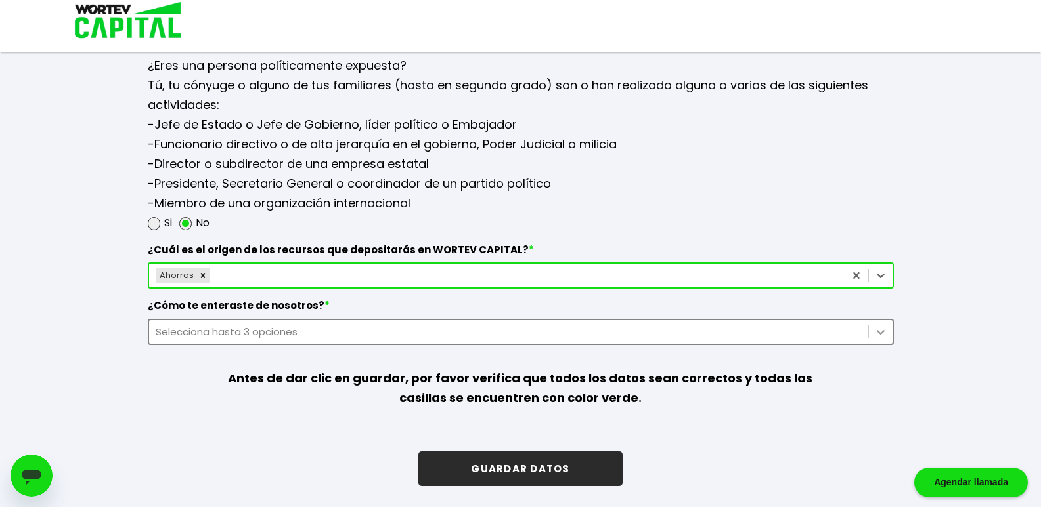
click at [872, 330] on div at bounding box center [881, 332] width 24 height 24
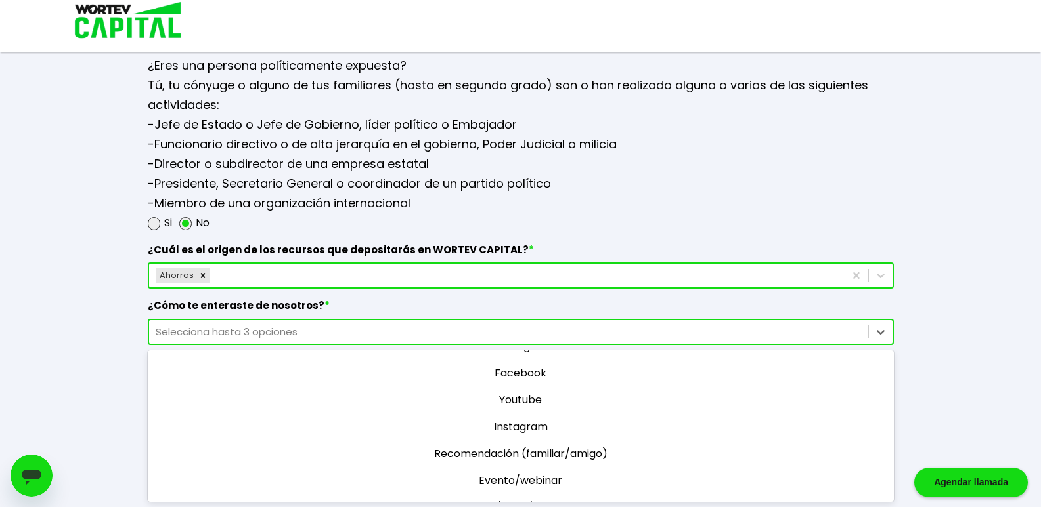
scroll to position [0, 0]
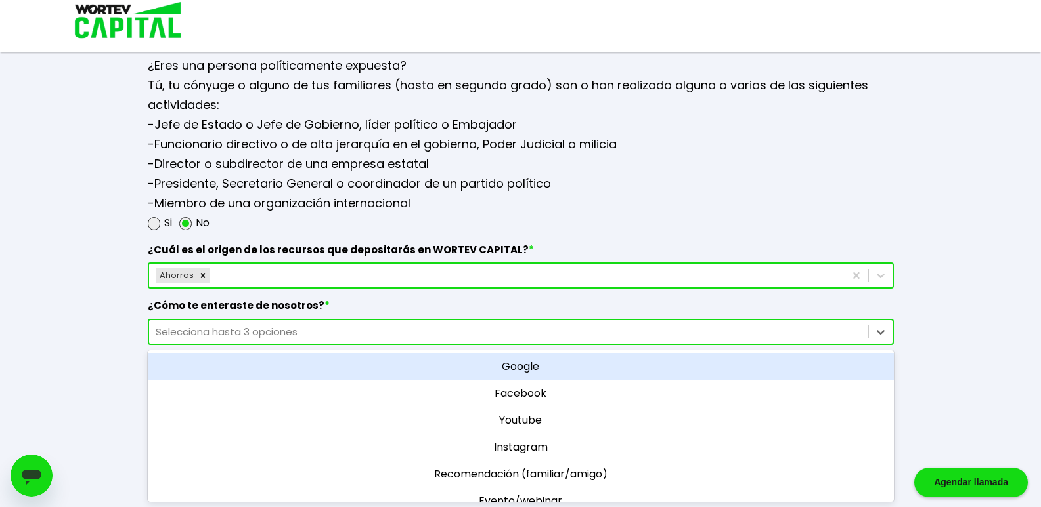
click at [524, 368] on div "Google" at bounding box center [521, 366] width 746 height 27
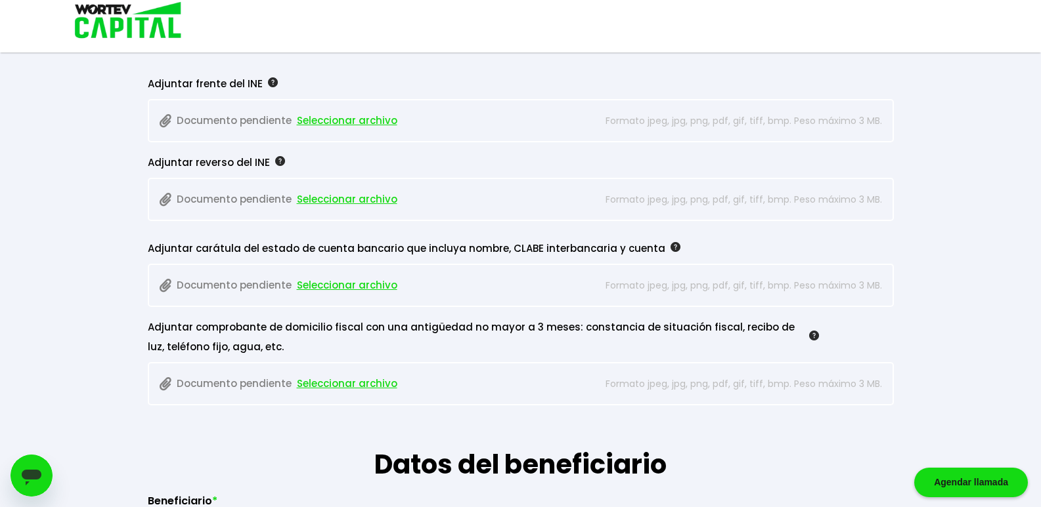
scroll to position [1054, 0]
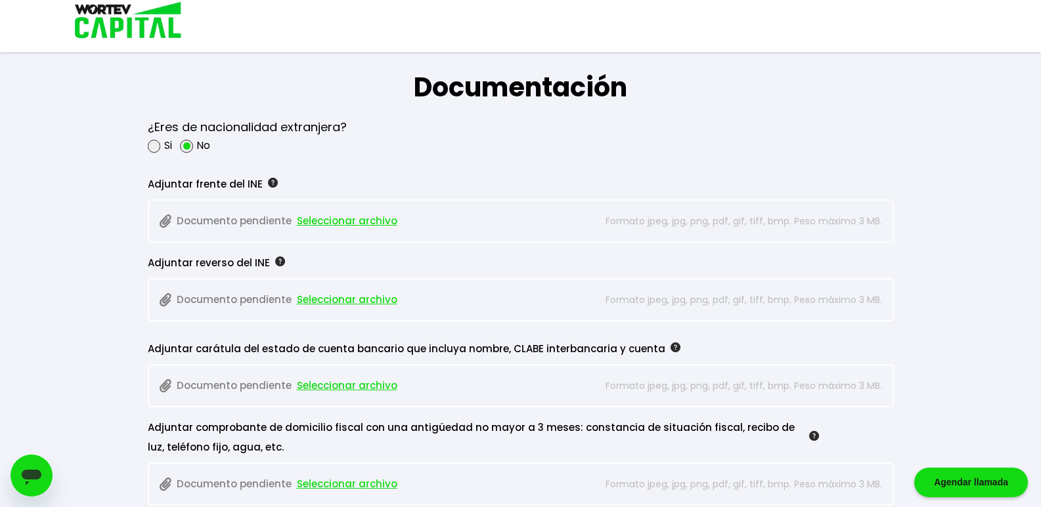
click at [338, 219] on span "Seleccionar archivo" at bounding box center [347, 221] width 100 height 20
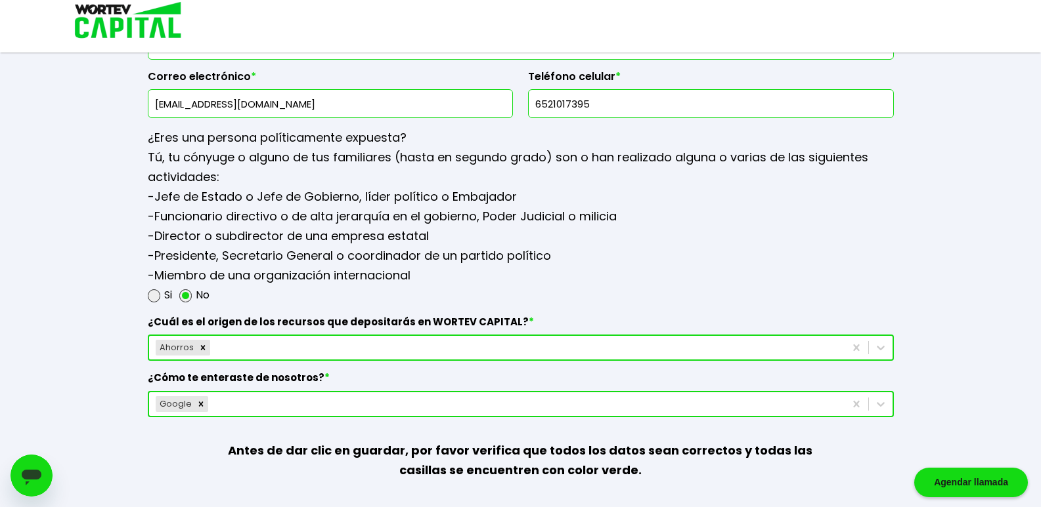
scroll to position [1710, 0]
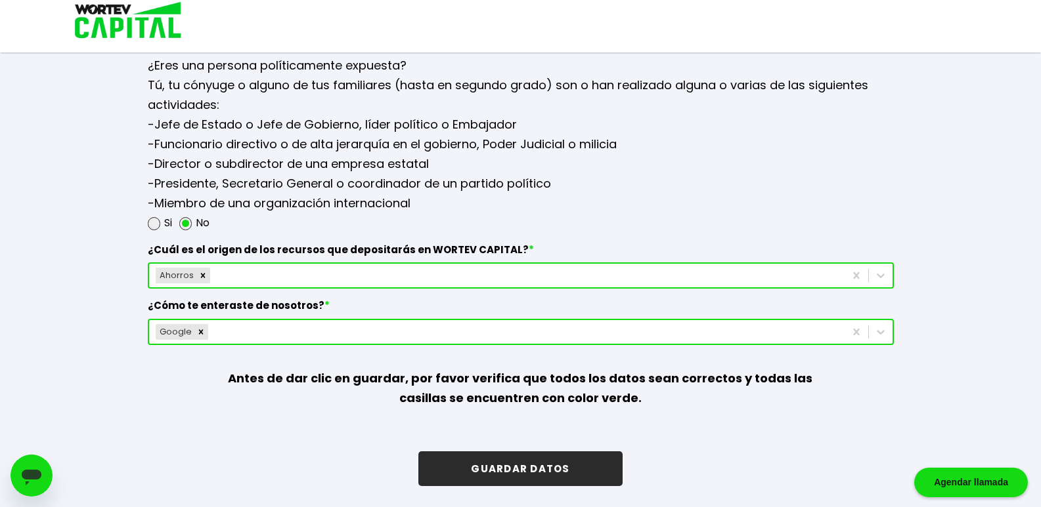
click at [494, 474] on button "GUARDAR DATOS" at bounding box center [520, 469] width 204 height 35
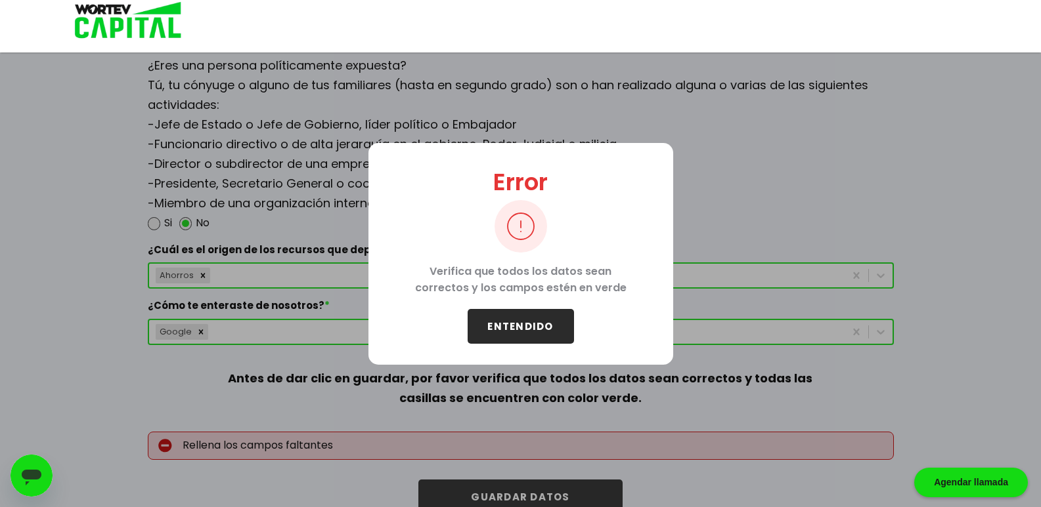
click at [518, 330] on button "ENTENDIDO" at bounding box center [520, 326] width 106 height 35
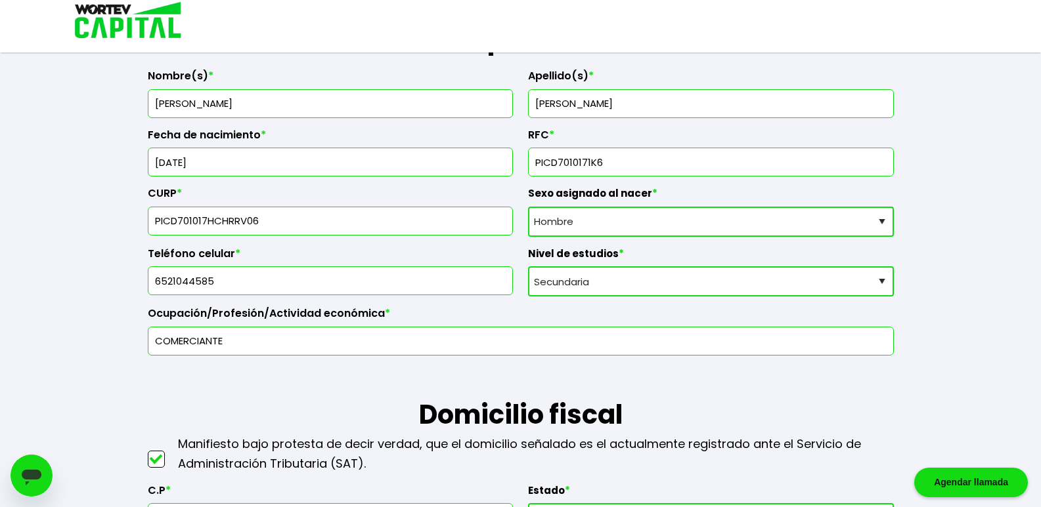
scroll to position [328, 0]
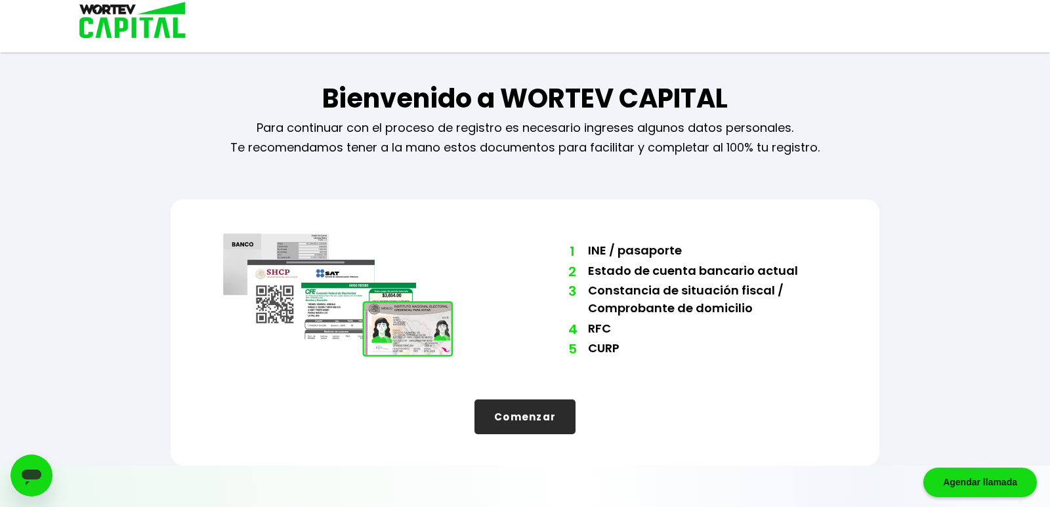
click at [528, 425] on button "Comenzar" at bounding box center [525, 417] width 101 height 35
select select "Hombre"
select select "Secundaria"
select select "CH"
select select "BBVA Bancomer"
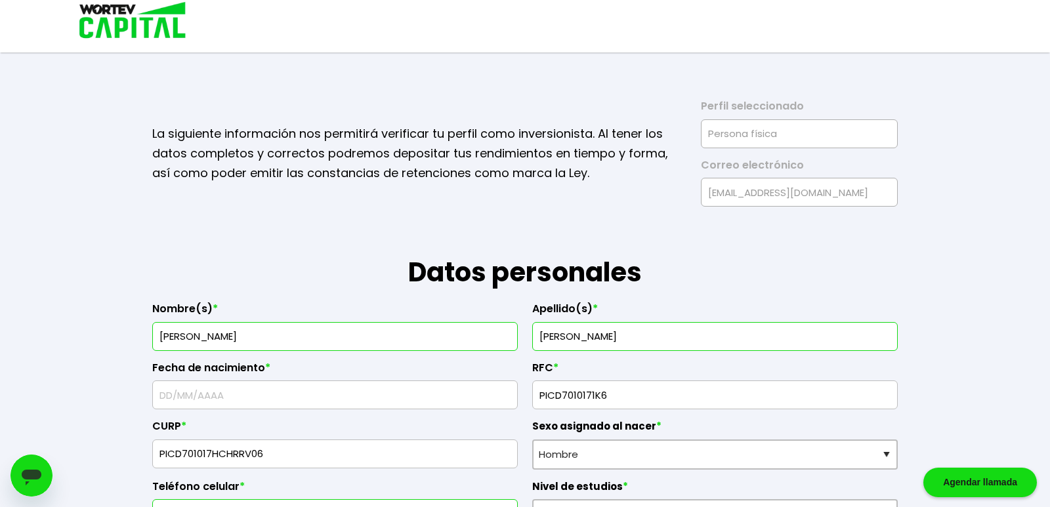
type input "[DATE]"
